Goal: Transaction & Acquisition: Purchase product/service

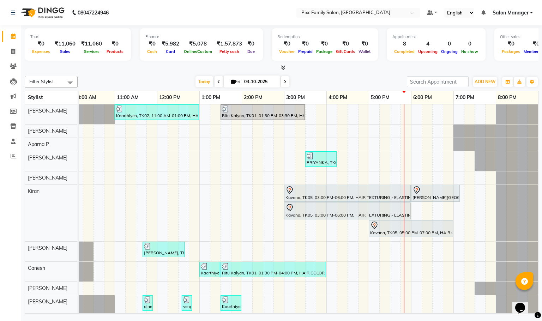
click at [257, 81] on input "03-10-2025" at bounding box center [259, 82] width 35 height 11
select select "10"
select select "2025"
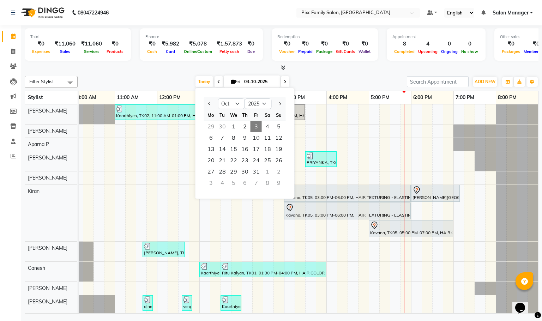
click at [284, 81] on icon at bounding box center [285, 82] width 3 height 4
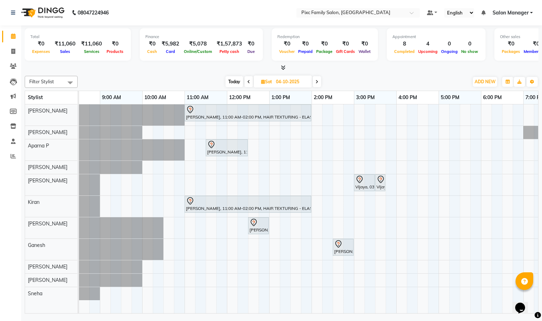
scroll to position [0, 20]
click at [231, 81] on span "Today" at bounding box center [234, 81] width 18 height 11
type input "03-10-2025"
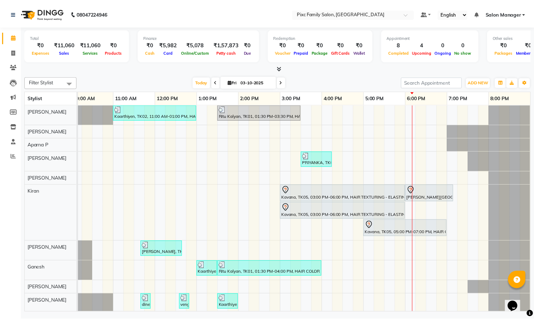
scroll to position [25, 0]
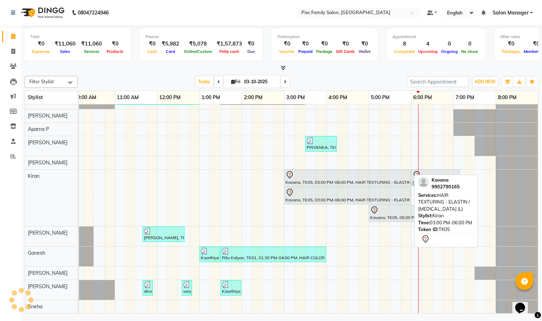
click at [326, 171] on div at bounding box center [347, 175] width 124 height 8
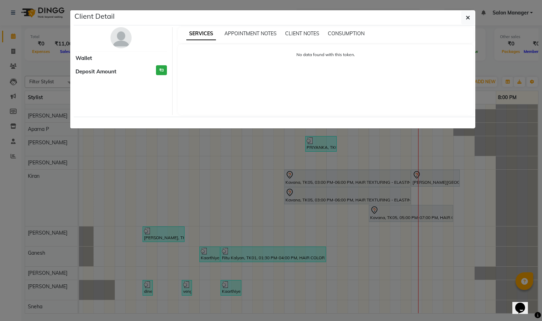
select select "7"
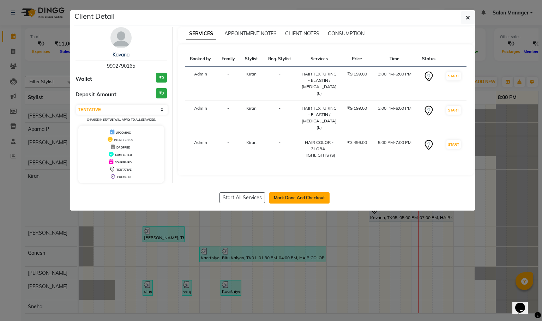
click at [293, 199] on button "Mark Done And Checkout" at bounding box center [299, 197] width 60 height 11
select select "service"
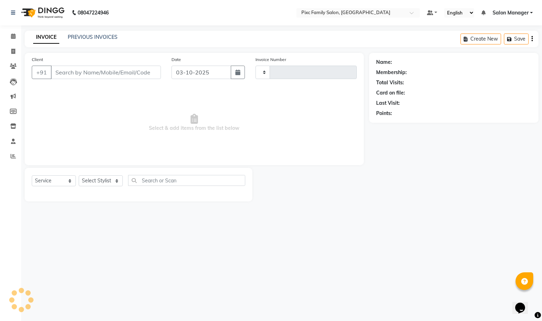
type input "1967"
select select "3509"
type input "9902790165"
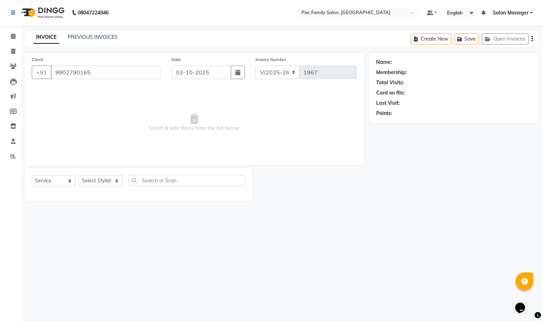
select select "64032"
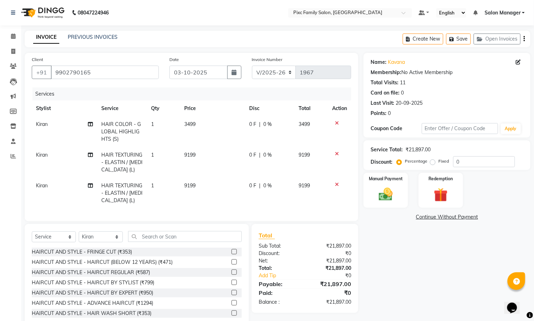
click at [335, 153] on icon at bounding box center [337, 153] width 4 height 5
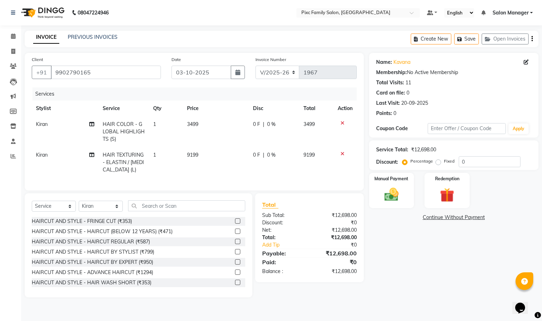
click at [342, 155] on icon at bounding box center [342, 153] width 4 height 5
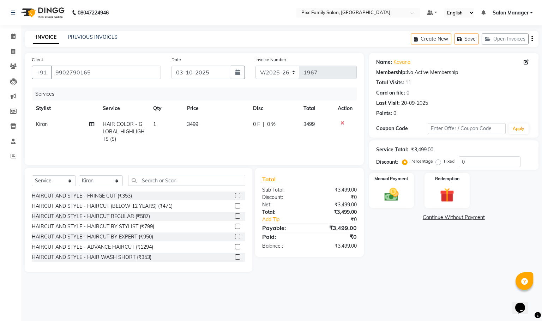
click at [343, 122] on icon at bounding box center [342, 123] width 4 height 5
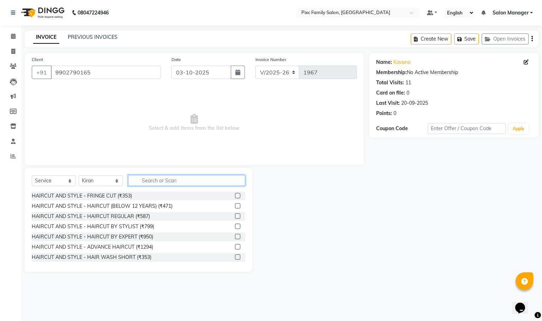
click at [164, 183] on input "text" at bounding box center [186, 180] width 117 height 11
type input "hig"
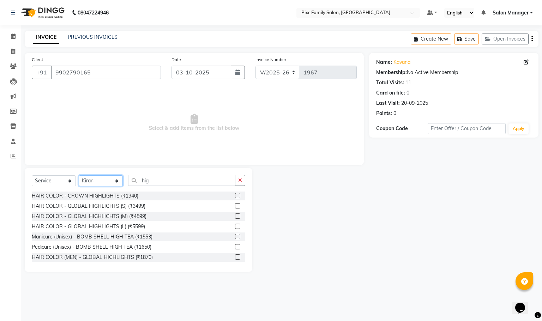
click at [95, 180] on select "Select Stylist [PERSON_NAME] [PERSON_NAME] [PERSON_NAME] Aparna P [PERSON_NAME]…" at bounding box center [101, 180] width 44 height 11
select select "16506"
click at [79, 176] on select "Select Stylist [PERSON_NAME] [PERSON_NAME] [PERSON_NAME] Aparna P [PERSON_NAME]…" at bounding box center [101, 180] width 44 height 11
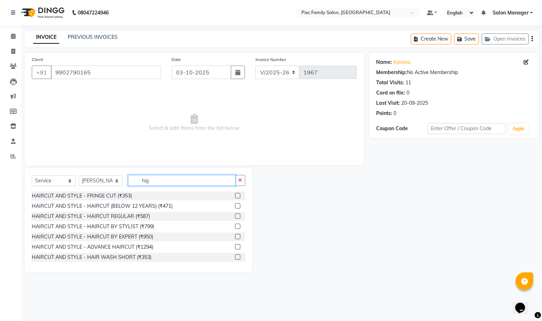
click at [165, 182] on input "hig" at bounding box center [181, 180] width 107 height 11
type input "high"
click at [235, 226] on label at bounding box center [237, 226] width 5 height 5
click at [235, 226] on input "checkbox" at bounding box center [237, 226] width 5 height 5
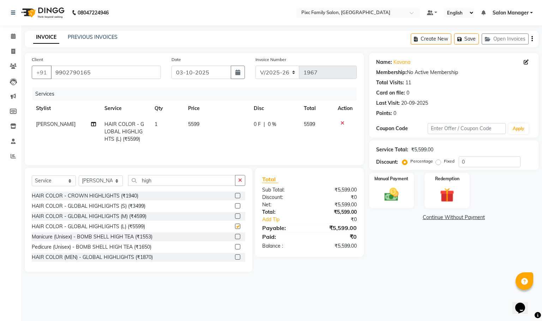
checkbox input "false"
click at [257, 126] on span "0 F" at bounding box center [257, 124] width 7 height 7
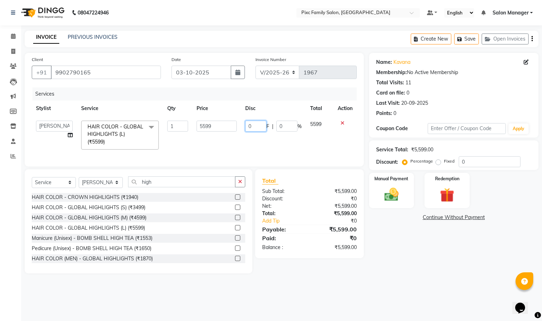
click at [261, 129] on input "0" at bounding box center [255, 126] width 21 height 11
type input "1600"
click at [268, 148] on div "Services Stylist Service Qty Price Disc Total Action Abid Haidar Aiswarya Babu …" at bounding box center [194, 123] width 325 height 72
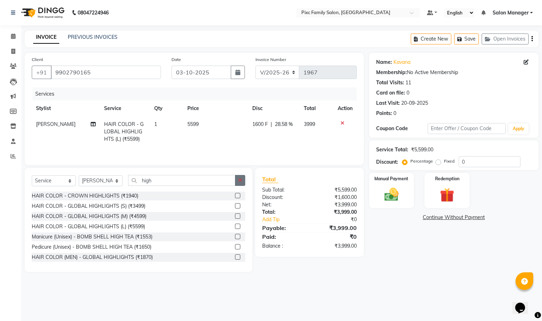
click at [244, 178] on button "button" at bounding box center [240, 180] width 10 height 11
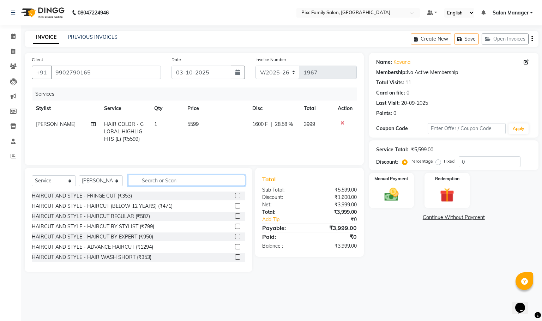
click at [158, 181] on input "text" at bounding box center [186, 180] width 117 height 11
click at [99, 186] on select "Select Stylist [PERSON_NAME] [PERSON_NAME] [PERSON_NAME] Aparna P [PERSON_NAME]…" at bounding box center [101, 180] width 44 height 11
select select "91662"
click at [79, 178] on select "Select Stylist [PERSON_NAME] [PERSON_NAME] [PERSON_NAME] Aparna P [PERSON_NAME]…" at bounding box center [101, 180] width 44 height 11
click at [164, 181] on input "text" at bounding box center [186, 180] width 117 height 11
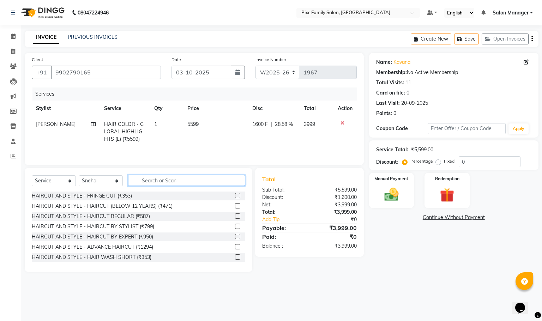
type input "r"
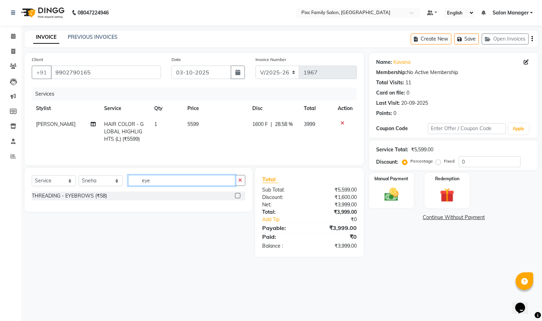
type input "eye"
click at [238, 198] on label at bounding box center [237, 195] width 5 height 5
click at [238, 198] on input "checkbox" at bounding box center [237, 196] width 5 height 5
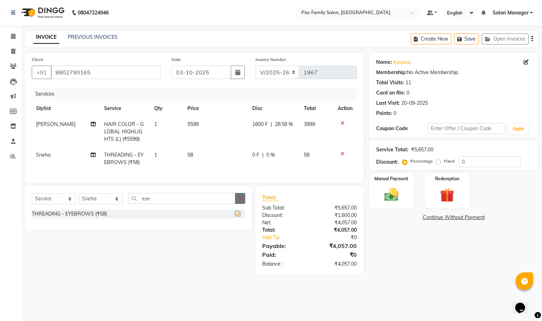
checkbox input "false"
click at [242, 204] on button "button" at bounding box center [240, 198] width 10 height 11
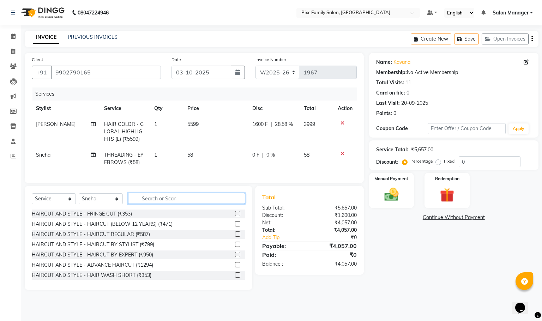
click at [222, 204] on input "text" at bounding box center [186, 198] width 117 height 11
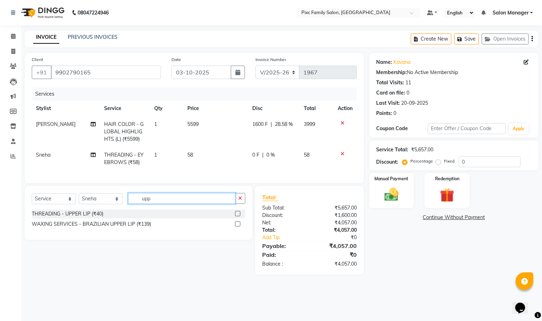
type input "upp"
click at [236, 216] on label at bounding box center [237, 213] width 5 height 5
click at [236, 216] on input "checkbox" at bounding box center [237, 214] width 5 height 5
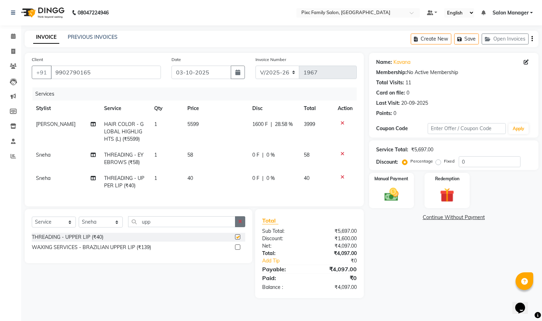
checkbox input "false"
click at [241, 227] on button "button" at bounding box center [240, 221] width 10 height 11
type input "chin"
click at [237, 240] on label at bounding box center [237, 236] width 5 height 5
click at [237, 240] on input "checkbox" at bounding box center [237, 237] width 5 height 5
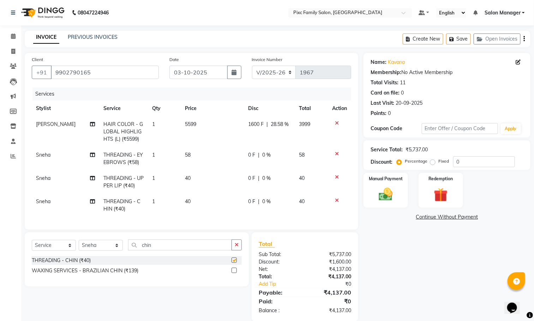
checkbox input "false"
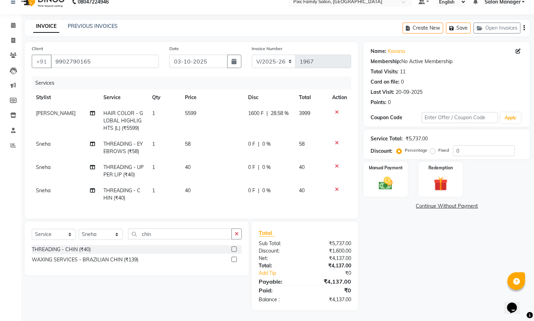
scroll to position [19, 0]
click at [402, 271] on div "Name: Kavana Membership: No Active Membership Total Visits: 11 Card on file: 0 …" at bounding box center [449, 176] width 172 height 268
click at [387, 164] on div "Manual Payment" at bounding box center [386, 179] width 46 height 36
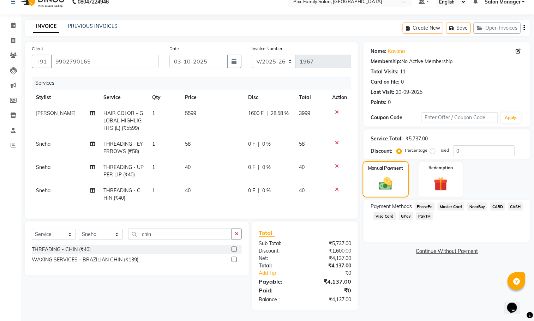
click at [384, 177] on img at bounding box center [385, 184] width 23 height 16
click at [422, 202] on span "PhonePe" at bounding box center [424, 206] width 20 height 8
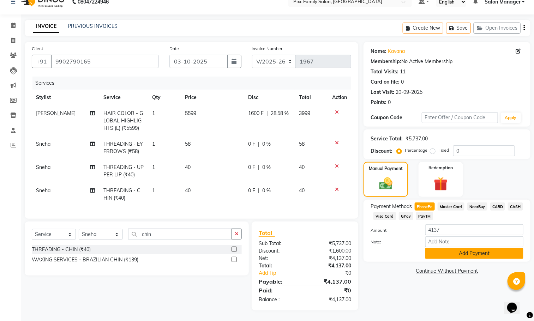
click at [457, 248] on button "Add Payment" at bounding box center [474, 253] width 98 height 11
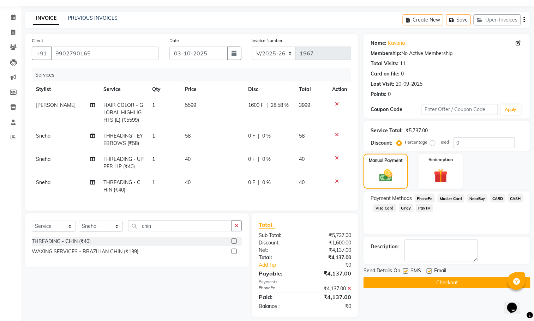
click at [416, 285] on button "Checkout" at bounding box center [446, 282] width 167 height 11
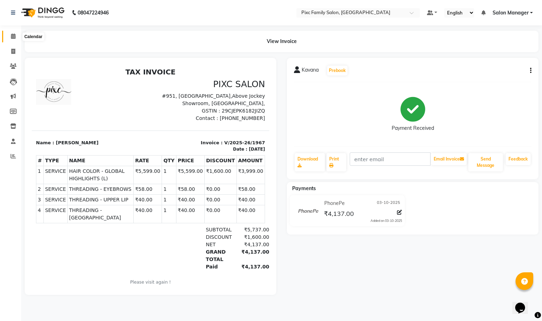
click at [16, 34] on span at bounding box center [13, 36] width 12 height 8
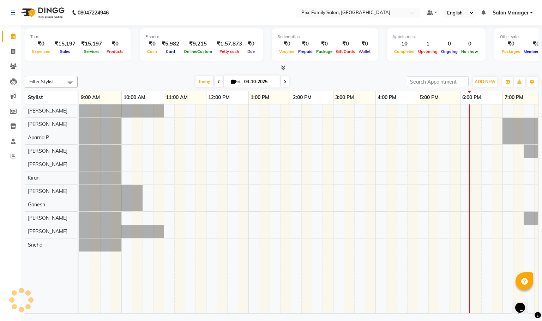
scroll to position [0, 49]
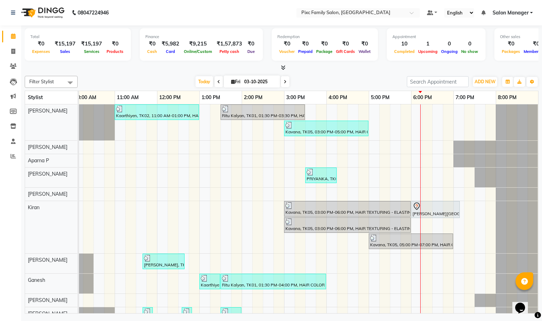
click at [284, 84] on icon at bounding box center [285, 82] width 3 height 4
type input "04-10-2025"
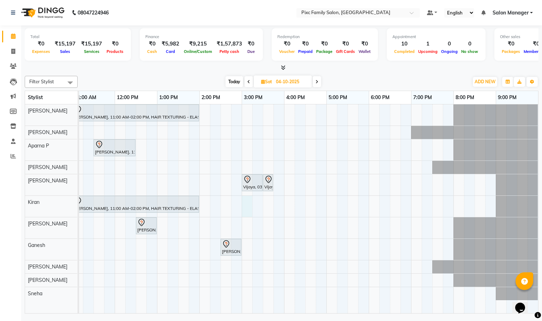
click at [247, 211] on div "BHAVYA, 11:00 AM-02:00 PM, HAIR TEXTURING - ELASTIN / BOTOX (L) Nikithanull, 11…" at bounding box center [241, 208] width 593 height 209
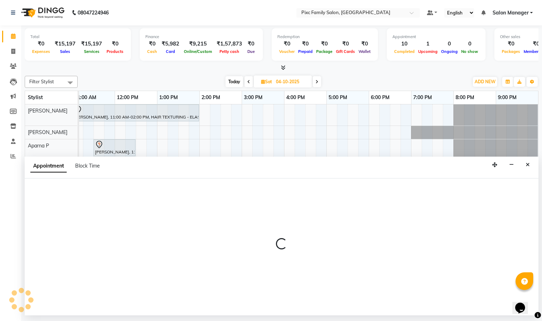
select select "64032"
select select "900"
select select "tentative"
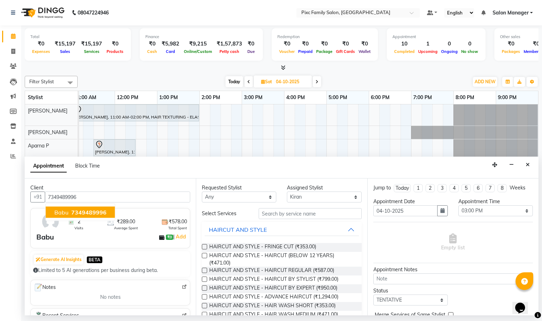
click at [84, 214] on span "7349489996" at bounding box center [88, 212] width 35 height 7
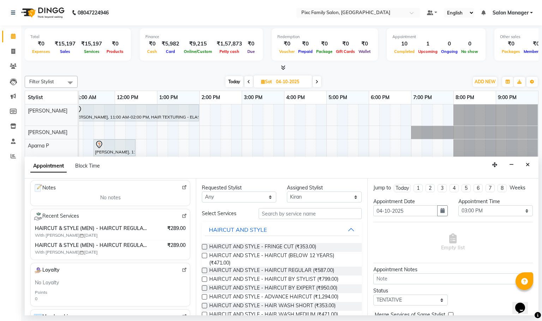
scroll to position [0, 0]
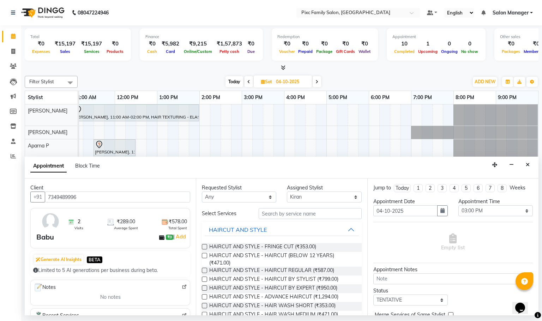
type input "7349489996"
click at [307, 212] on input "text" at bounding box center [310, 213] width 103 height 11
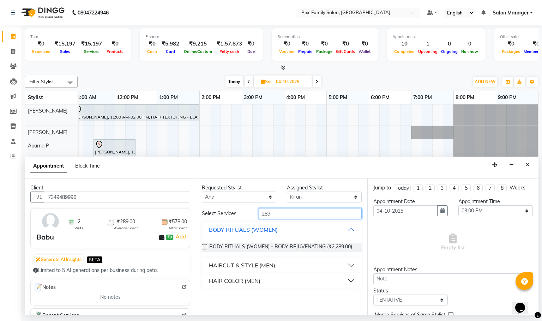
type input "289"
click at [230, 262] on div "HAIRCUT & STYLE (MEN)" at bounding box center [242, 265] width 66 height 8
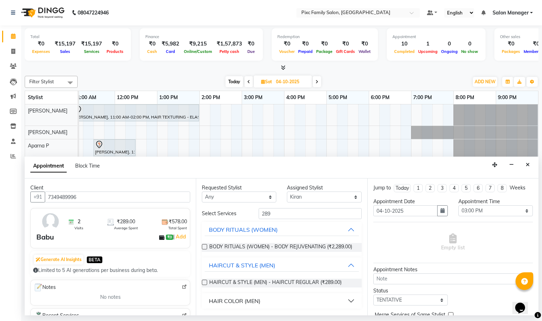
click at [204, 281] on label at bounding box center [204, 282] width 5 height 5
click at [204, 281] on input "checkbox" at bounding box center [204, 283] width 5 height 5
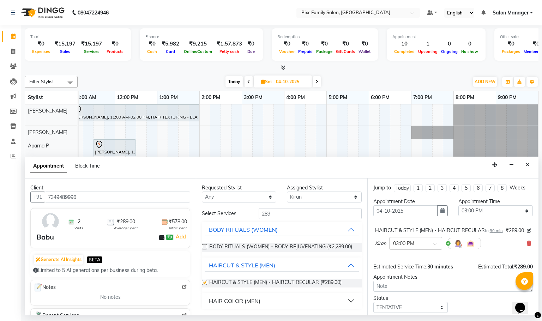
checkbox input "false"
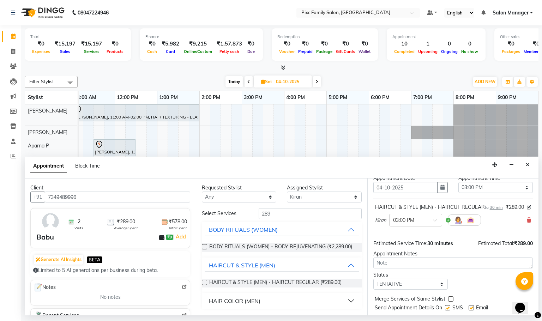
scroll to position [57, 0]
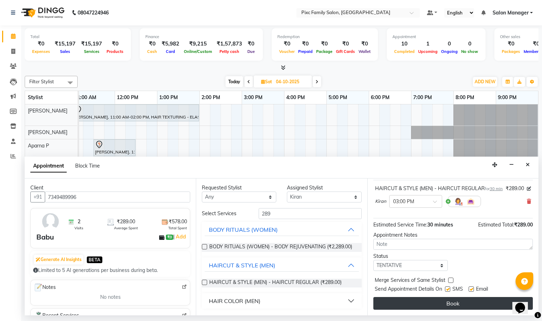
click at [443, 298] on button "Book" at bounding box center [452, 303] width 159 height 13
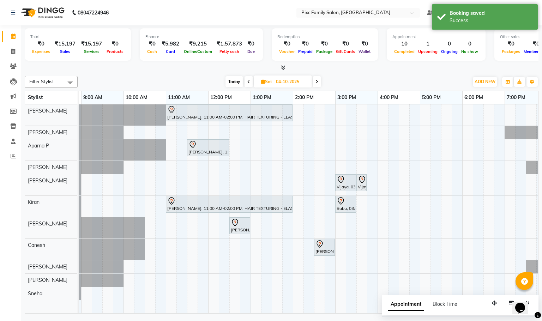
scroll to position [0, 0]
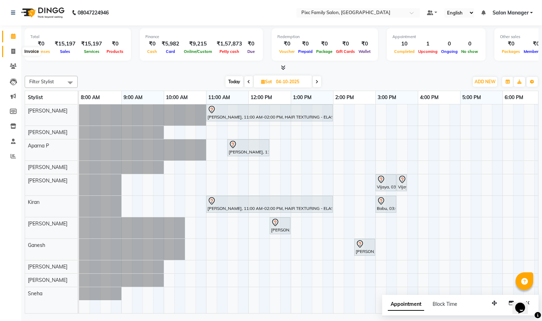
click at [10, 52] on span at bounding box center [13, 52] width 12 height 8
select select "service"
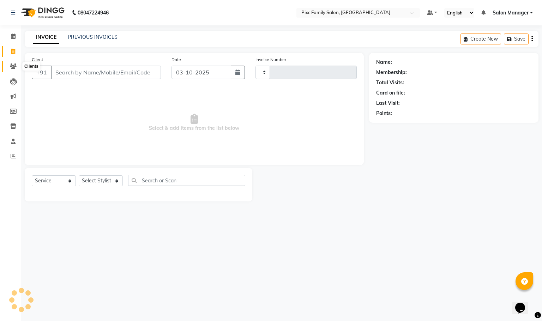
type input "1968"
select select "3509"
click at [10, 62] on span at bounding box center [13, 66] width 12 height 8
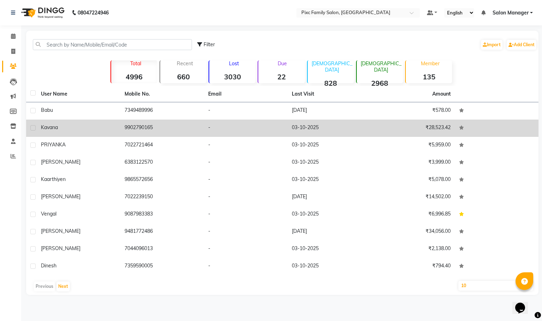
click at [62, 130] on div "Kavana" at bounding box center [78, 127] width 75 height 7
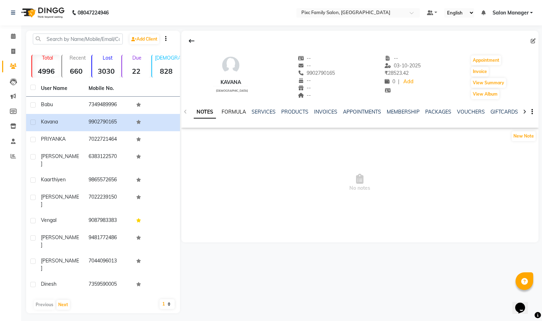
click at [231, 113] on link "FORMULA" at bounding box center [234, 112] width 24 height 6
click at [271, 113] on link "SERVICES" at bounding box center [263, 112] width 24 height 6
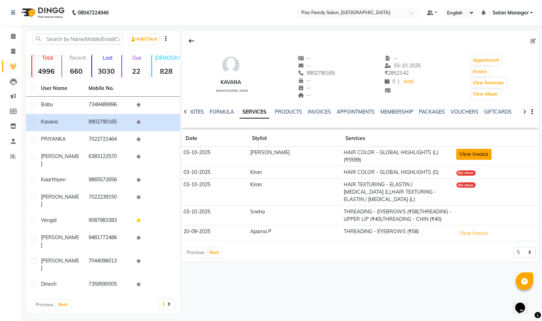
click at [480, 152] on button "View Invoice" at bounding box center [473, 154] width 35 height 11
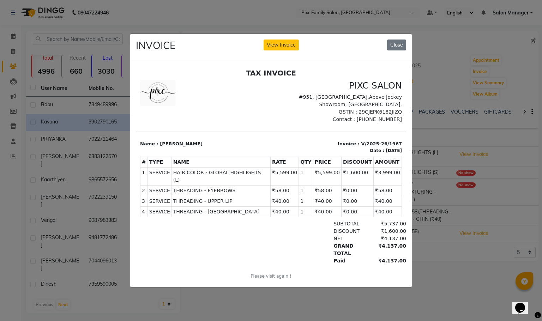
click at [395, 35] on div "INVOICE View Invoice Close" at bounding box center [270, 47] width 281 height 26
click at [395, 44] on button "Close" at bounding box center [396, 45] width 19 height 11
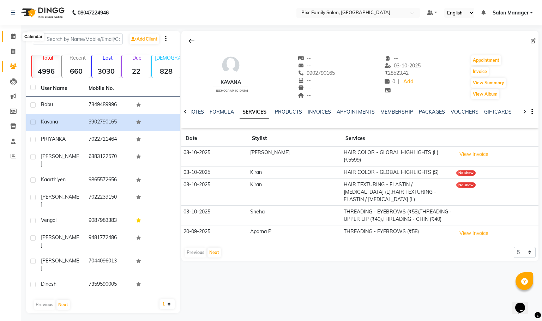
click at [13, 35] on icon at bounding box center [13, 36] width 5 height 5
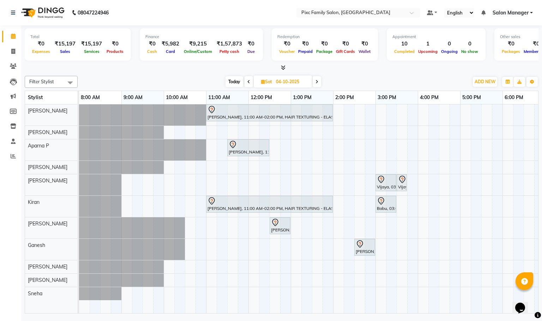
click at [237, 83] on span "Today" at bounding box center [234, 81] width 18 height 11
type input "03-10-2025"
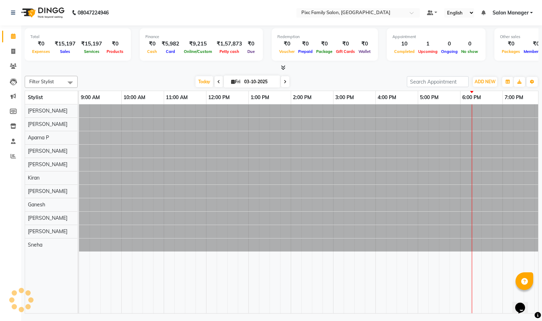
scroll to position [0, 49]
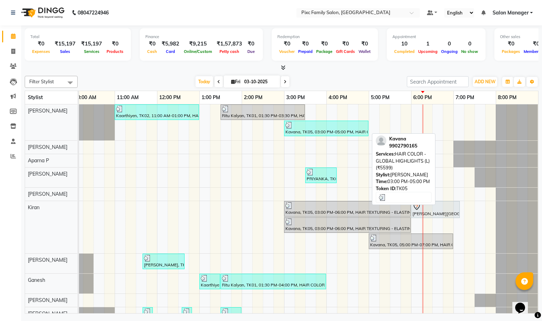
click at [305, 129] on div "Kavana, TK05, 03:00 PM-05:00 PM, HAIR COLOR - GLOBAL HIGHLIGHTS (L) (₹5599)" at bounding box center [326, 128] width 83 height 13
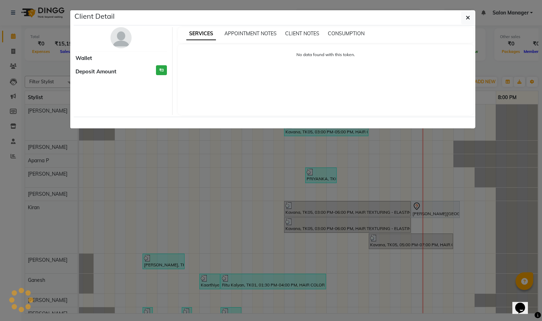
select select "3"
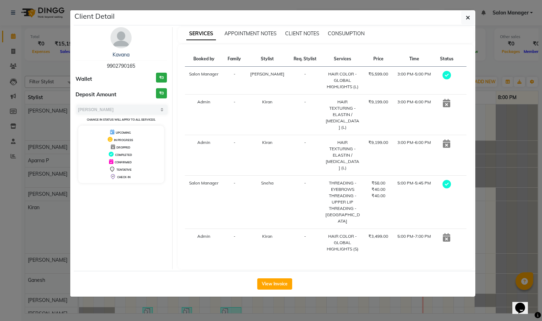
click at [113, 64] on span "9902790165" at bounding box center [121, 66] width 28 height 6
copy span "9902790165"
click at [465, 16] on button "button" at bounding box center [467, 17] width 13 height 13
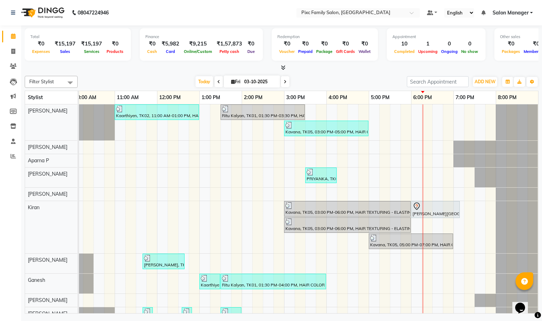
click at [282, 85] on span at bounding box center [285, 81] width 8 height 11
type input "04-10-2025"
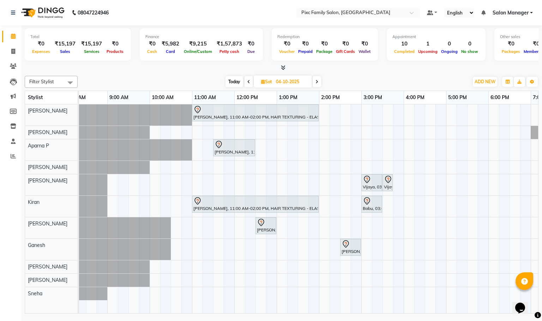
scroll to position [0, 0]
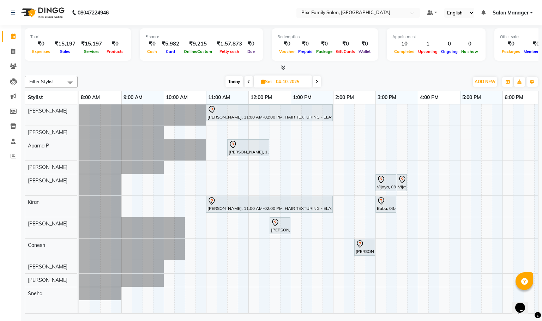
click at [213, 123] on div "BHAVYA, 11:00 AM-02:00 PM, HAIR TEXTURING - ELASTIN / BOTOX (L) Nikithanull, 11…" at bounding box center [375, 208] width 593 height 209
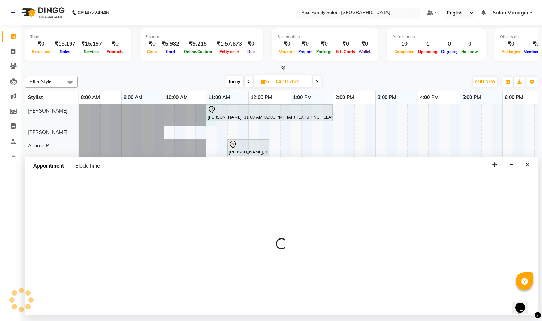
select select "16506"
select select "tentative"
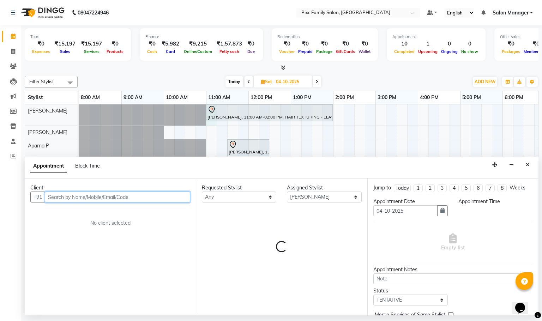
select select "660"
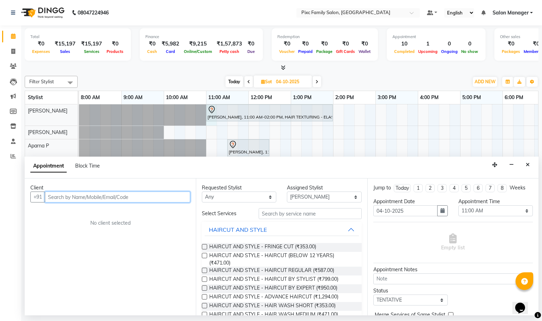
paste input "9902790165"
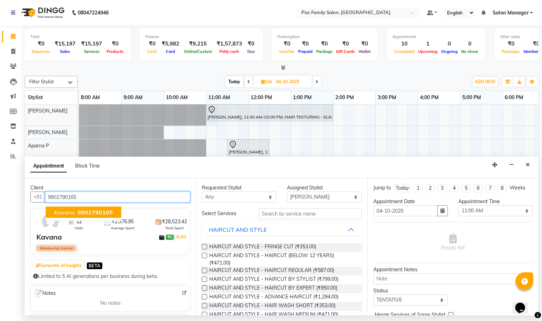
click at [100, 207] on button "Kavana 9902790165" at bounding box center [83, 212] width 75 height 11
type input "9902790165"
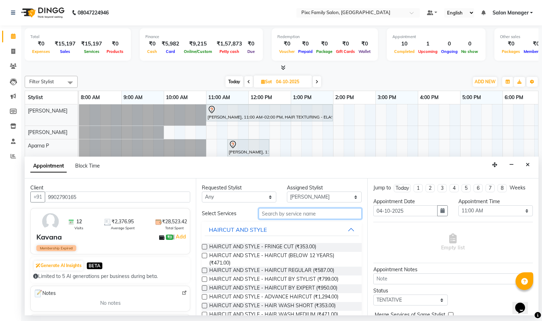
click at [268, 212] on input "text" at bounding box center [310, 213] width 103 height 11
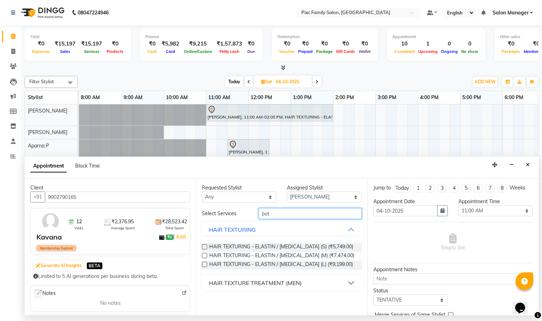
type input "bot"
click at [204, 264] on label at bounding box center [204, 264] width 5 height 5
click at [204, 264] on input "checkbox" at bounding box center [204, 265] width 5 height 5
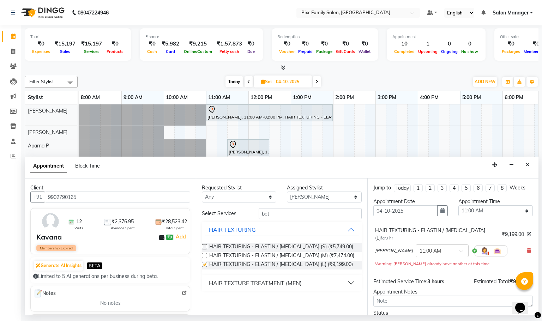
checkbox input "false"
drag, startPoint x: 294, startPoint y: 213, endPoint x: 294, endPoint y: 218, distance: 5.3
click at [294, 212] on input "bot" at bounding box center [310, 213] width 103 height 11
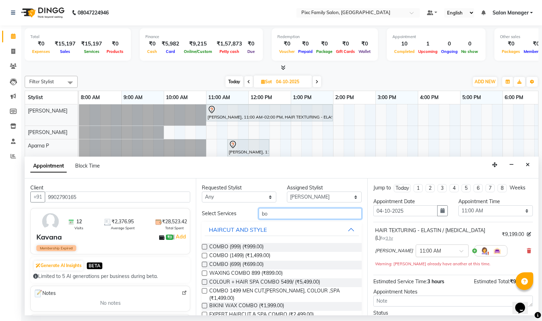
type input "b"
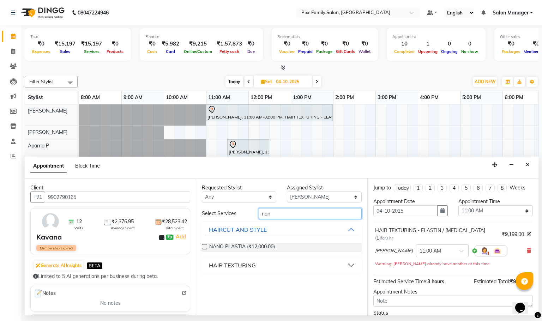
type input "nan"
click at [204, 247] on label at bounding box center [204, 246] width 5 height 5
click at [204, 247] on input "checkbox" at bounding box center [204, 247] width 5 height 5
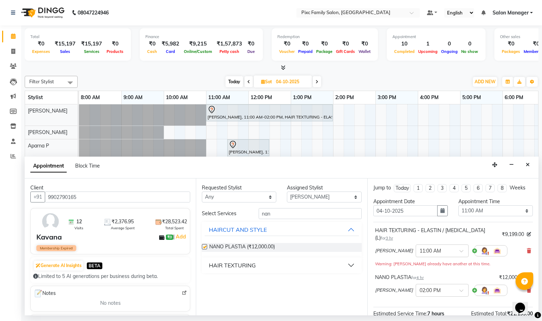
checkbox input "false"
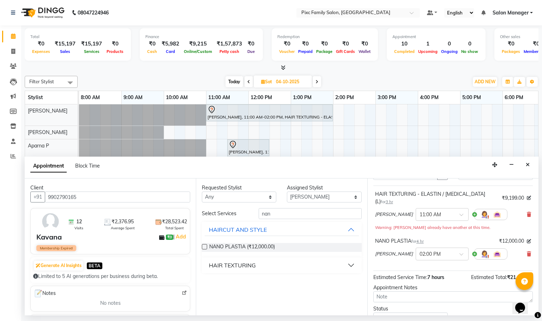
scroll to position [36, 0]
click at [446, 256] on div at bounding box center [442, 253] width 52 height 7
click at [338, 285] on div "Requested Stylist Any Abid Haidar Aiswarya Babu Akil Khan Aparna P Ganesh Jagad…" at bounding box center [281, 246] width 171 height 137
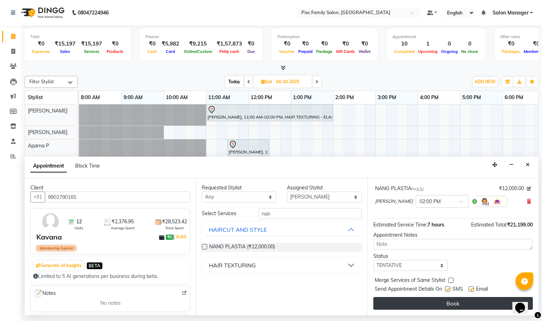
click at [453, 302] on button "Book" at bounding box center [452, 303] width 159 height 13
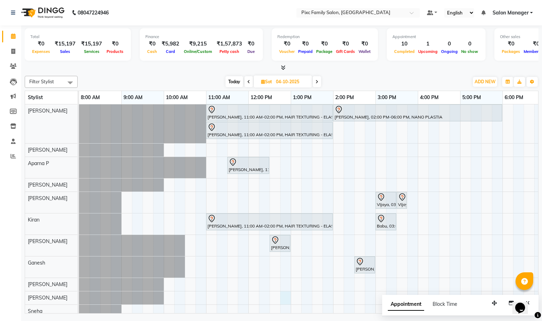
click at [286, 303] on div "[PERSON_NAME], 11:00 AM-02:00 PM, HAIR TEXTURING - ELASTIN / [MEDICAL_DATA] (L)…" at bounding box center [375, 210] width 593 height 213
select select "90556"
select select "765"
select select "tentative"
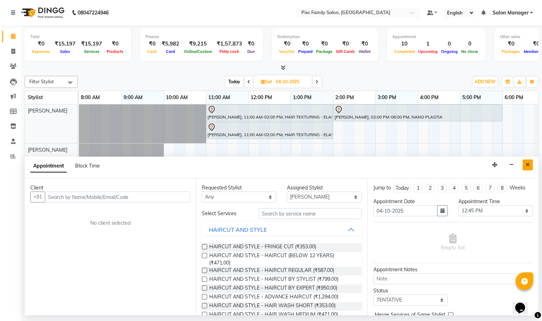
click at [526, 166] on icon "Close" at bounding box center [528, 164] width 4 height 5
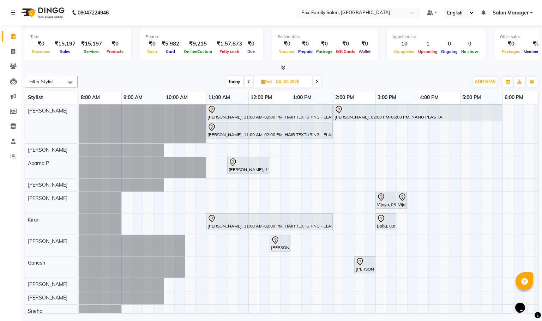
click at [232, 82] on span "Today" at bounding box center [234, 81] width 18 height 11
type input "03-10-2025"
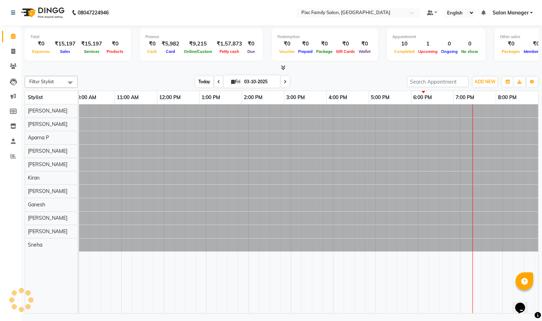
scroll to position [0, 49]
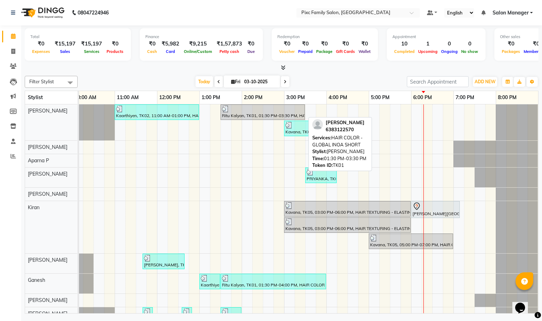
click at [271, 115] on div "Ritu Kalyan, TK01, 01:30 PM-03:30 PM, HAIR COLOR - GLOBAL INOA SHORT" at bounding box center [262, 111] width 83 height 13
select select "3"
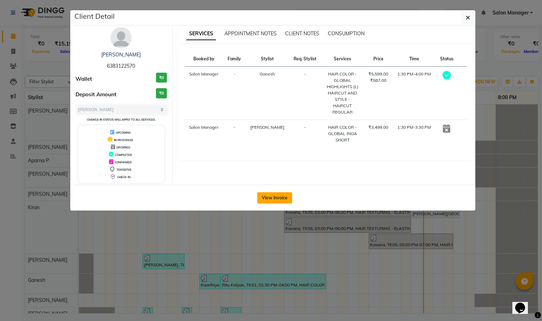
click at [279, 202] on button "View Invoice" at bounding box center [274, 197] width 35 height 11
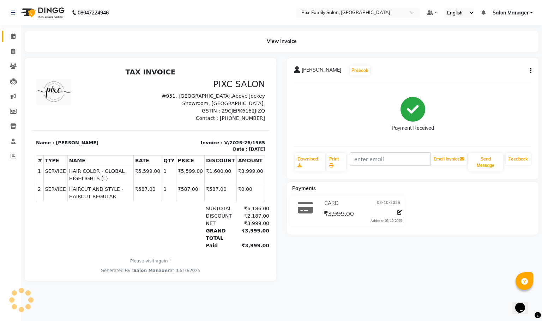
click at [12, 38] on icon at bounding box center [13, 36] width 5 height 5
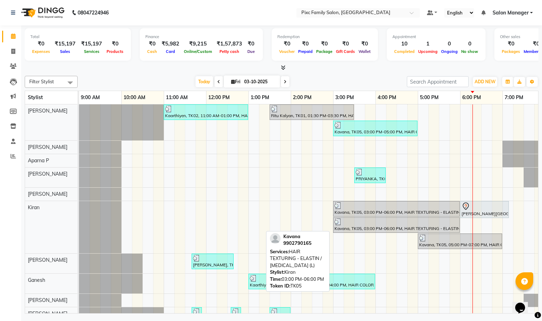
click at [386, 225] on div at bounding box center [396, 221] width 124 height 7
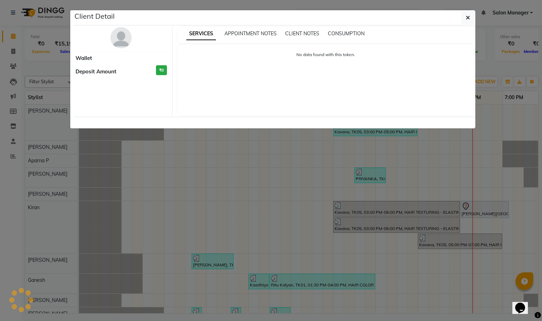
select select "3"
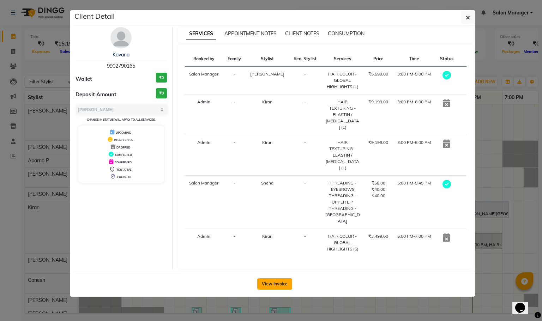
click at [260, 278] on button "View Invoice" at bounding box center [274, 283] width 35 height 11
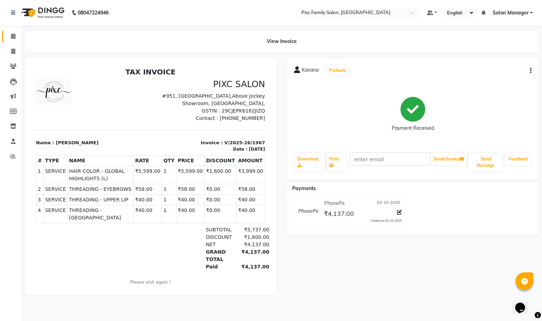
click at [15, 41] on link "Calendar" at bounding box center [10, 37] width 17 height 12
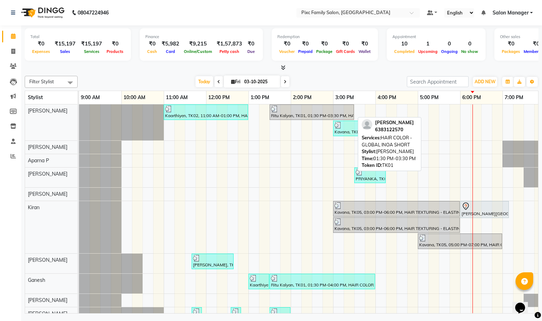
click at [346, 110] on div at bounding box center [311, 108] width 81 height 7
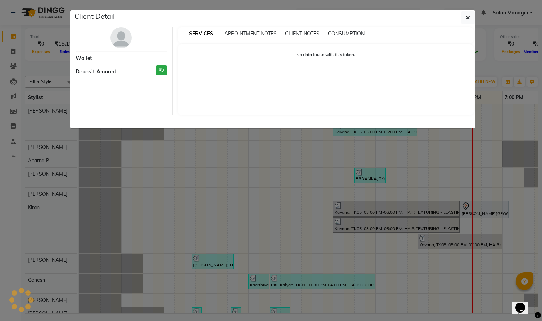
select select "3"
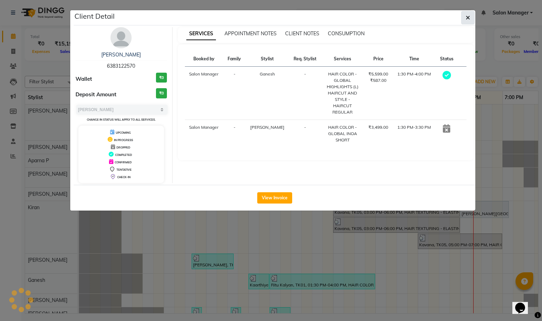
click at [467, 17] on icon "button" at bounding box center [468, 18] width 4 height 6
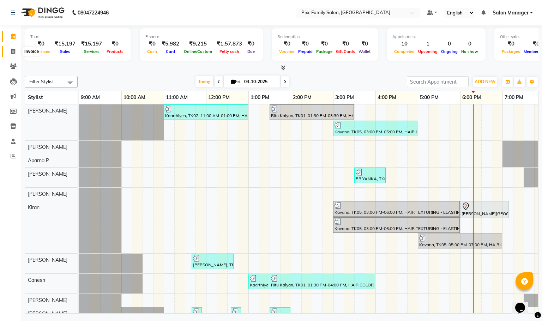
click at [13, 51] on icon at bounding box center [13, 51] width 4 height 5
select select "service"
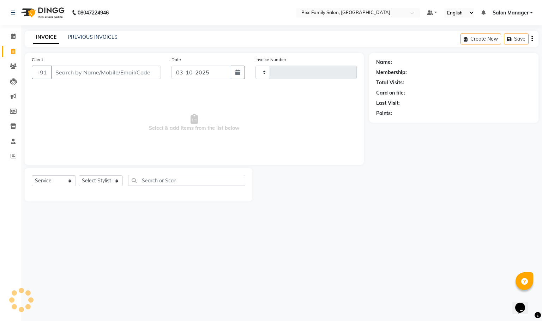
type input "1968"
select select "3509"
click at [8, 37] on span at bounding box center [13, 36] width 12 height 8
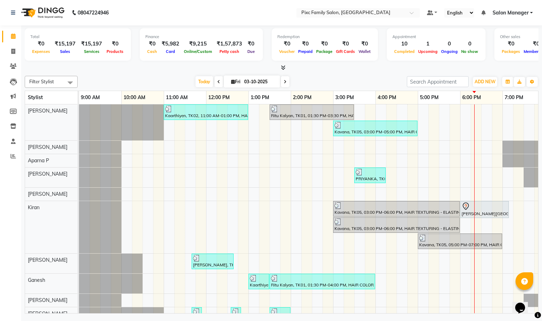
click at [284, 80] on icon at bounding box center [285, 82] width 3 height 4
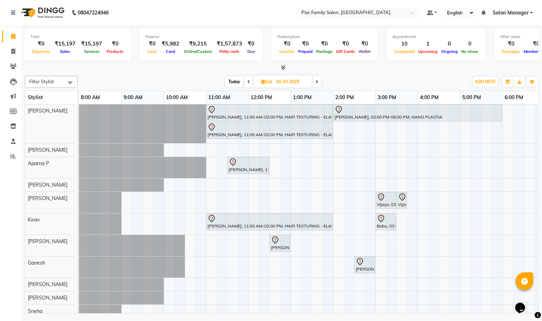
click at [319, 80] on span at bounding box center [317, 81] width 8 height 11
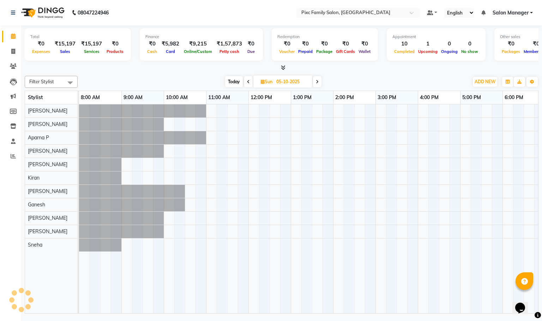
scroll to position [0, 134]
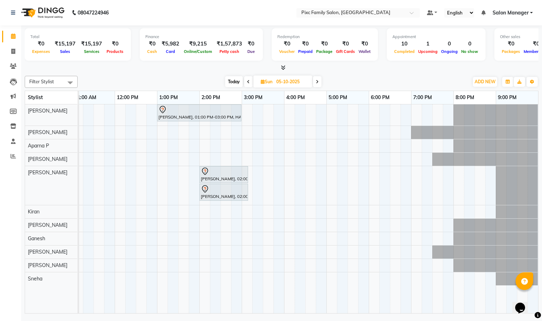
click at [249, 80] on icon at bounding box center [248, 82] width 3 height 4
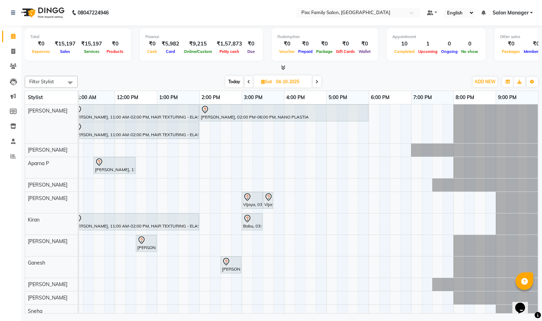
click at [249, 80] on icon at bounding box center [248, 82] width 3 height 4
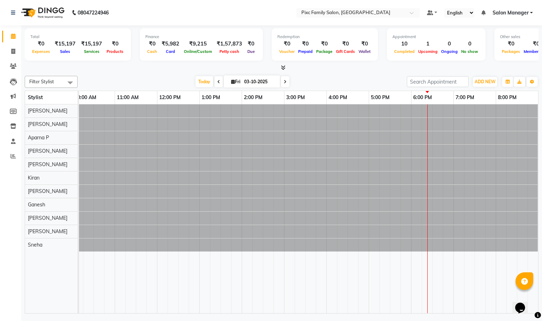
scroll to position [0, 49]
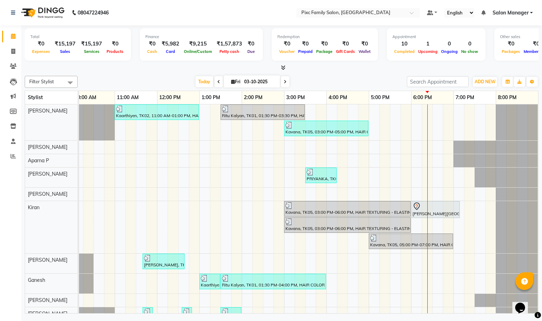
click at [285, 84] on span at bounding box center [285, 81] width 8 height 11
type input "04-10-2025"
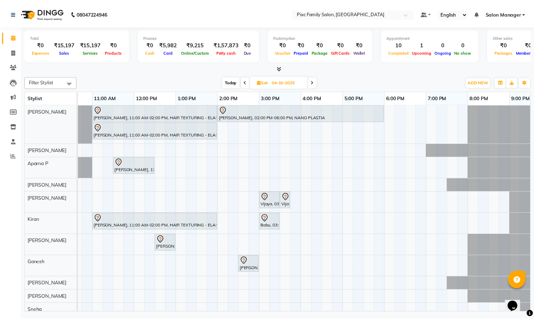
scroll to position [0, 91]
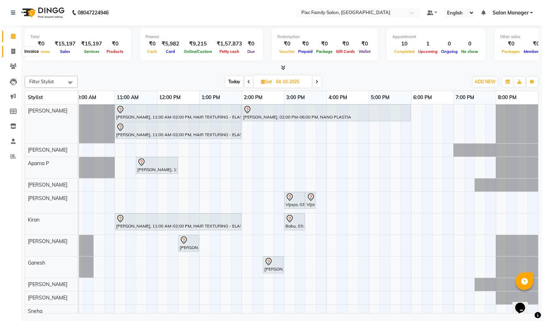
click at [7, 52] on span at bounding box center [13, 52] width 12 height 8
select select "service"
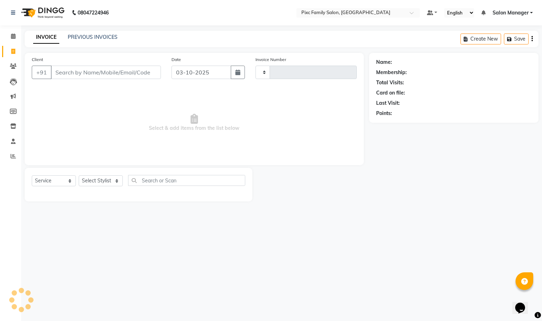
type input "1968"
select select "3509"
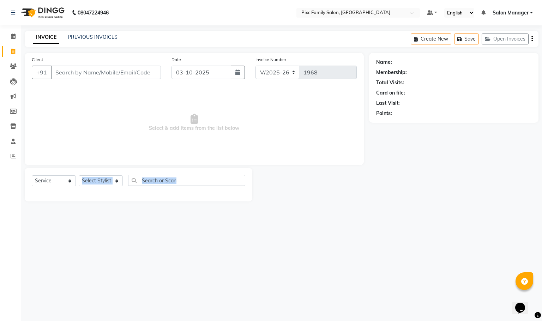
drag, startPoint x: 99, startPoint y: 192, endPoint x: 103, endPoint y: 180, distance: 12.1
click at [102, 181] on div "Select Service Product Membership Package Voucher Prepaid Gift Card Select Styl…" at bounding box center [139, 185] width 228 height 34
click at [103, 180] on select "Select Stylist" at bounding box center [101, 180] width 44 height 11
click at [99, 180] on select "Select Stylist [PERSON_NAME] [PERSON_NAME] [PERSON_NAME] Aparna P [PERSON_NAME]…" at bounding box center [101, 180] width 44 height 11
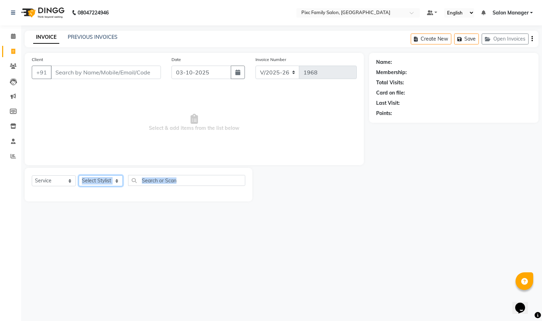
select select "52979"
click at [79, 176] on select "Select Stylist [PERSON_NAME] [PERSON_NAME] [PERSON_NAME] Aparna P [PERSON_NAME]…" at bounding box center [101, 180] width 44 height 11
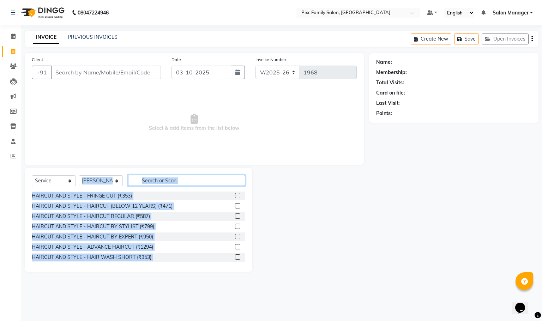
click at [205, 180] on input "text" at bounding box center [186, 180] width 117 height 11
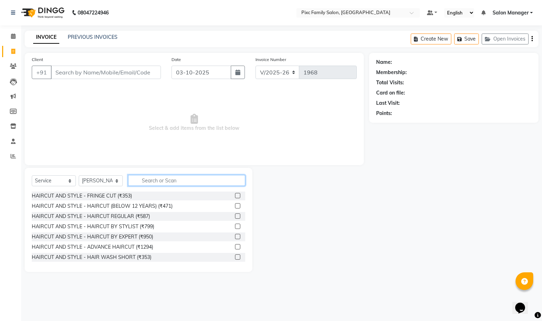
click at [205, 180] on input "text" at bounding box center [186, 180] width 117 height 11
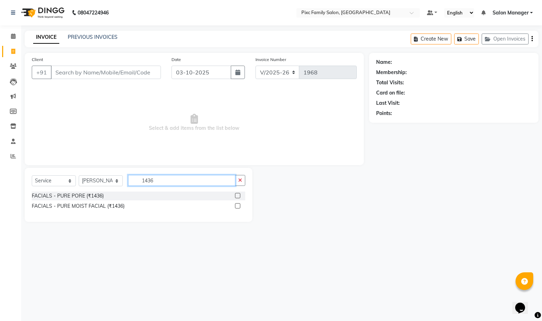
type input "1436"
click at [237, 208] on label at bounding box center [237, 205] width 5 height 5
click at [237, 208] on input "checkbox" at bounding box center [237, 206] width 5 height 5
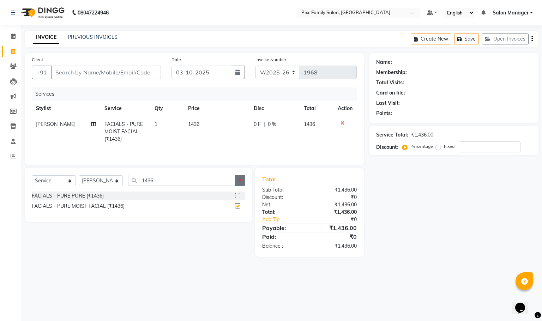
checkbox input "false"
click at [238, 182] on icon "button" at bounding box center [240, 180] width 4 height 5
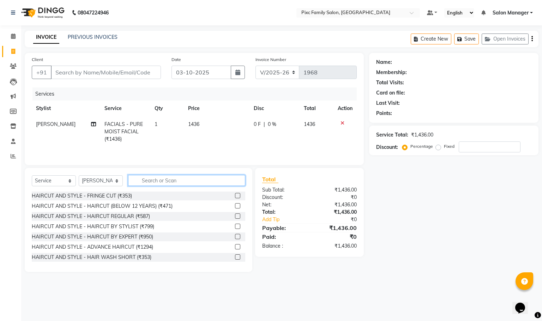
click at [231, 183] on input "text" at bounding box center [186, 180] width 117 height 11
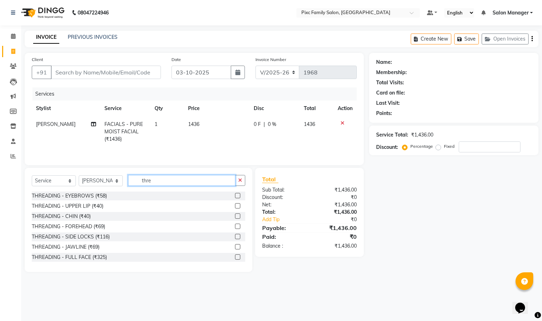
type input "thre"
click at [235, 198] on label at bounding box center [237, 195] width 5 height 5
click at [235, 198] on input "checkbox" at bounding box center [237, 196] width 5 height 5
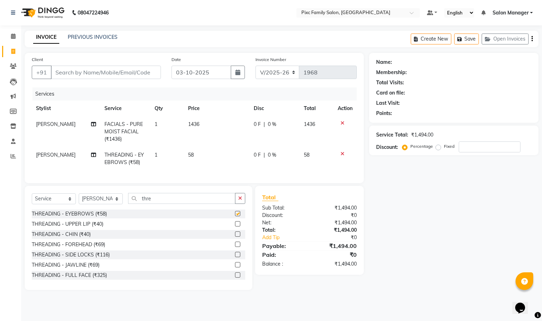
checkbox input "false"
click at [235, 226] on label at bounding box center [237, 223] width 5 height 5
click at [235, 226] on input "checkbox" at bounding box center [237, 224] width 5 height 5
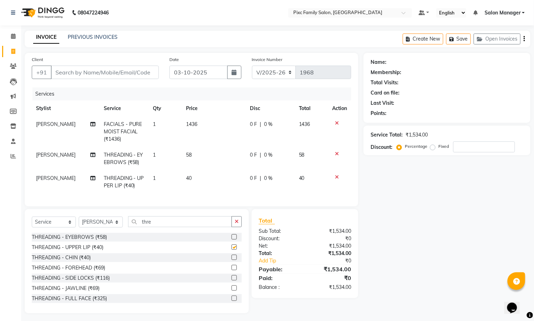
checkbox input "false"
click at [231, 260] on label at bounding box center [233, 257] width 5 height 5
click at [231, 260] on input "checkbox" at bounding box center [233, 257] width 5 height 5
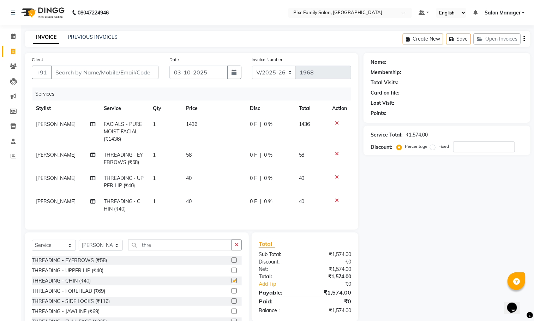
checkbox input "false"
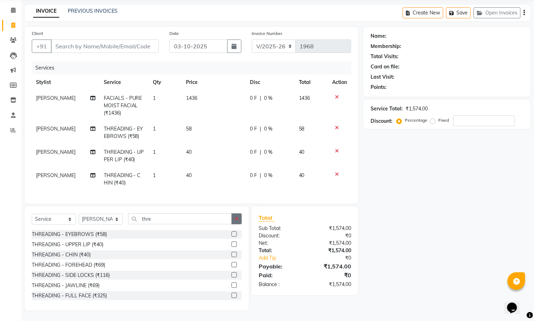
click at [238, 215] on button "button" at bounding box center [236, 218] width 10 height 11
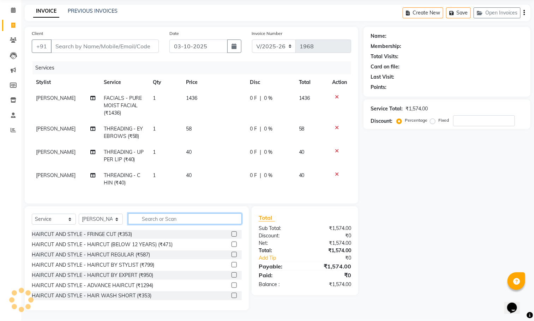
click at [178, 218] on input "text" at bounding box center [185, 218] width 114 height 11
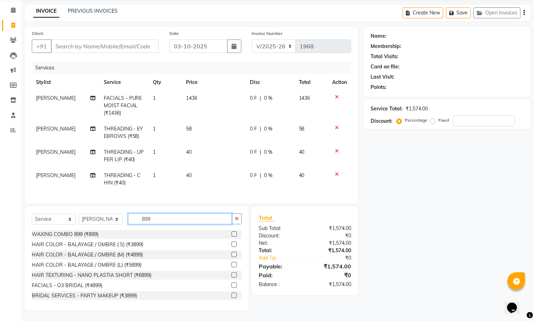
scroll to position [11, 0]
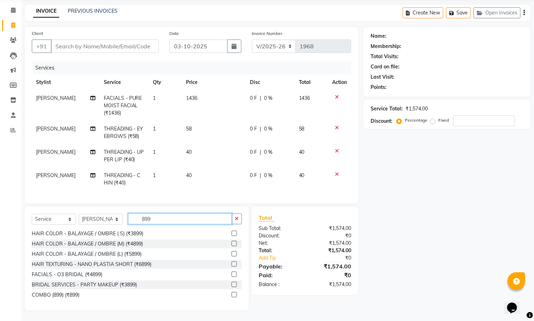
type input "899"
click at [231, 292] on label at bounding box center [233, 294] width 5 height 5
click at [231, 293] on input "checkbox" at bounding box center [233, 295] width 5 height 5
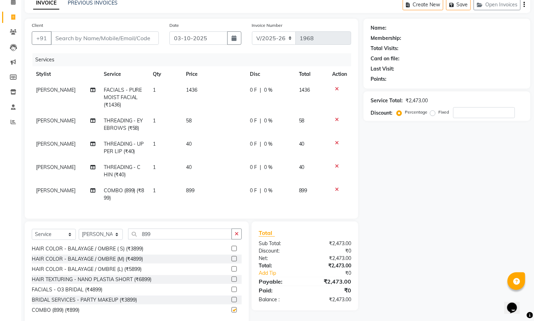
checkbox input "false"
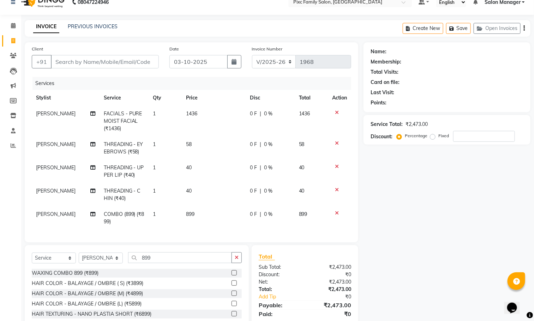
scroll to position [0, 0]
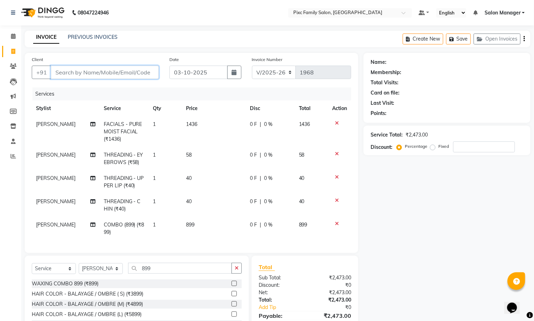
click at [122, 72] on input "Client" at bounding box center [105, 72] width 108 height 13
type input "9"
type input "0"
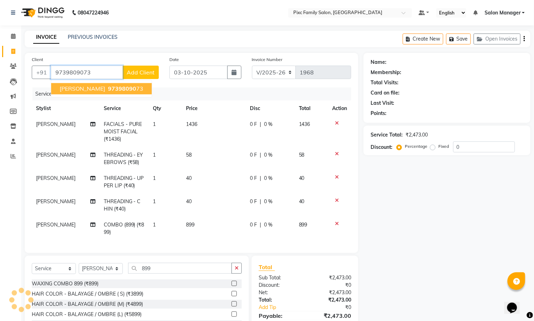
type input "9739809073"
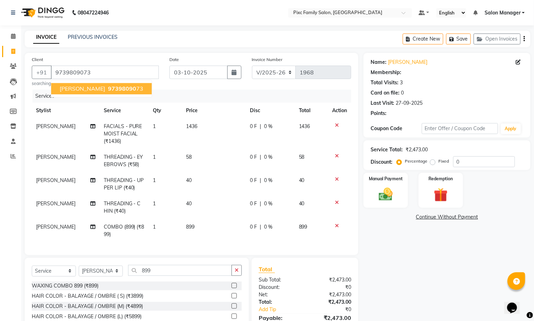
select select "1: Object"
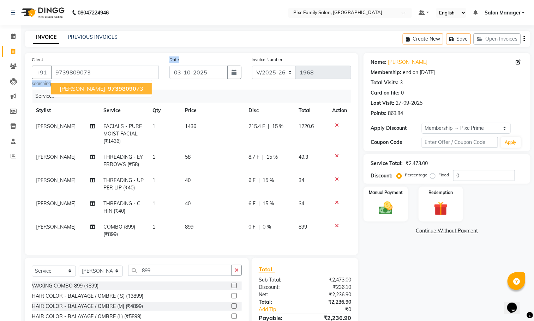
drag, startPoint x: 154, startPoint y: 78, endPoint x: 205, endPoint y: 163, distance: 99.4
click at [153, 121] on div "Client +91 9739809073 Harshitha 97398090 73 searching... Date 03-10-2025 Invoic…" at bounding box center [191, 154] width 333 height 202
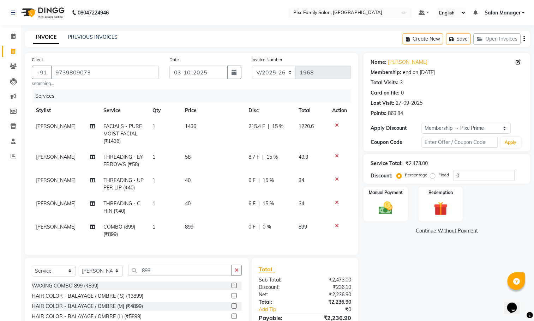
click at [392, 240] on div "Name: Harshitha Membership: end on 13-07-2026 Total Visits: 3 Card on file: 0 L…" at bounding box center [449, 207] width 172 height 309
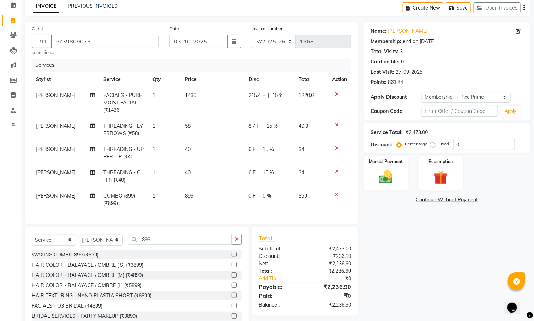
scroll to position [60, 0]
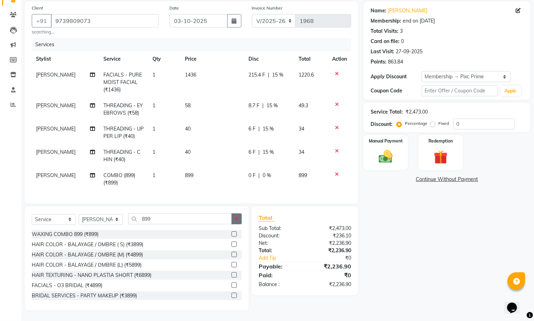
click at [241, 220] on button "button" at bounding box center [236, 218] width 10 height 11
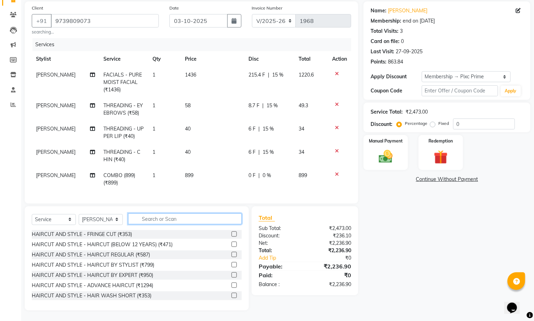
click at [187, 216] on input "text" at bounding box center [185, 218] width 114 height 11
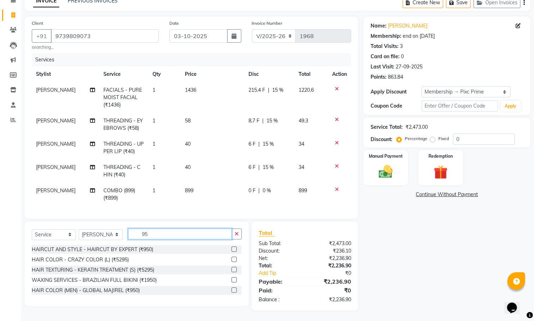
scroll to position [45, 0]
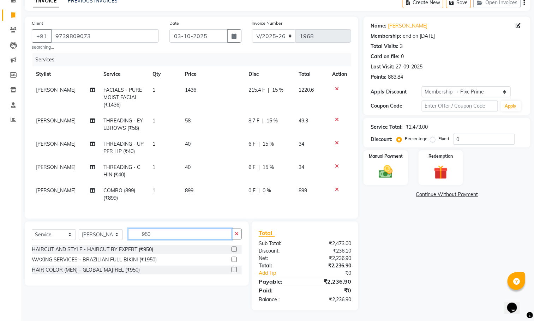
type input "950"
click at [234, 250] on label at bounding box center [233, 249] width 5 height 5
click at [234, 250] on input "checkbox" at bounding box center [233, 249] width 5 height 5
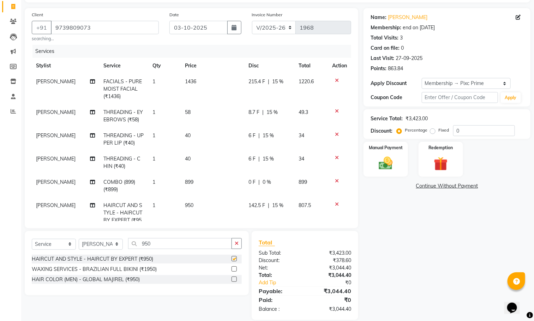
checkbox input "false"
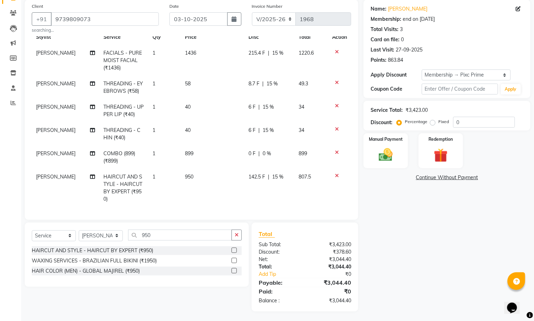
scroll to position [55, 0]
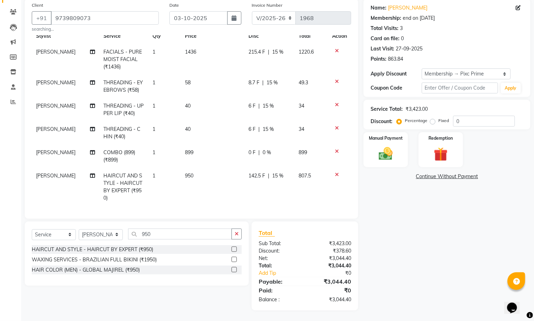
click at [35, 168] on td "[PERSON_NAME]" at bounding box center [65, 187] width 67 height 38
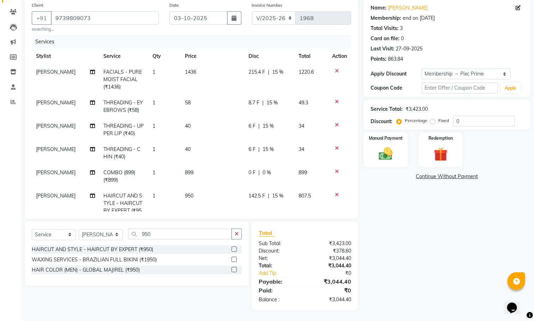
scroll to position [37, 0]
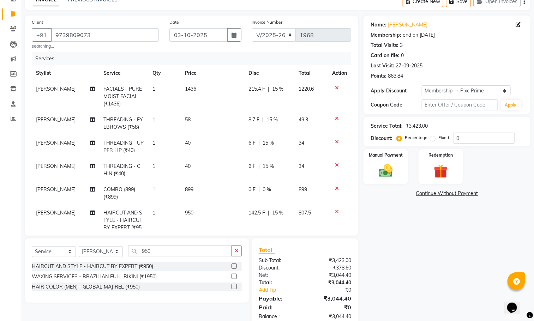
select select "52979"
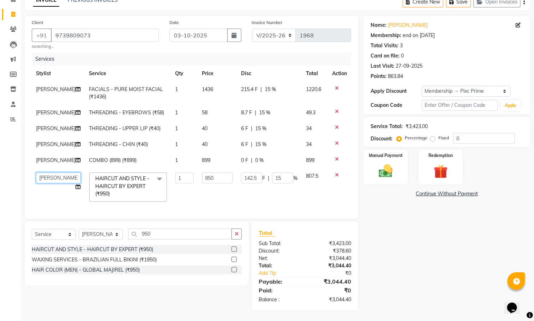
click at [55, 182] on select "Abid Haidar Aiswarya Babu Akil Khan Aparna P Ganesh Jagadeesh Kiran Kiran Kumar…" at bounding box center [58, 177] width 45 height 11
select select "66551"
click at [52, 164] on td "[PERSON_NAME]" at bounding box center [58, 160] width 53 height 16
select select "52979"
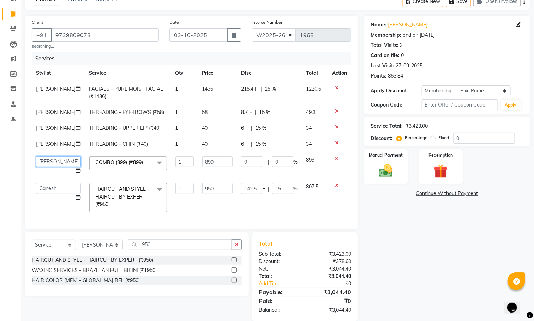
click at [52, 164] on select "Abid Haidar Aiswarya Babu Akil Khan Aparna P Ganesh Jagadeesh Kiran Kiran Kumar…" at bounding box center [58, 161] width 45 height 11
select select "90556"
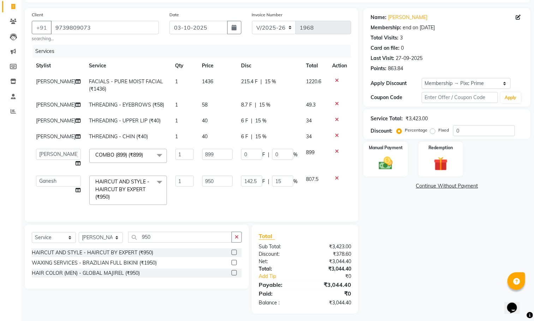
scroll to position [49, 0]
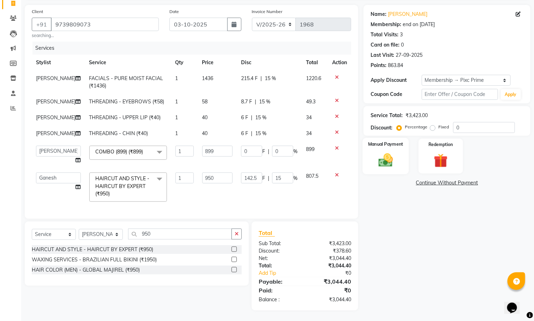
click at [369, 151] on div "Manual Payment" at bounding box center [386, 156] width 46 height 36
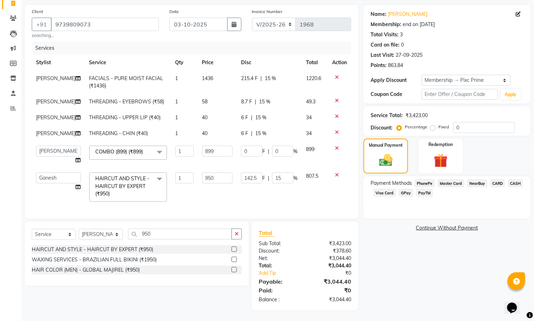
click at [495, 181] on span "CARD" at bounding box center [497, 183] width 15 height 8
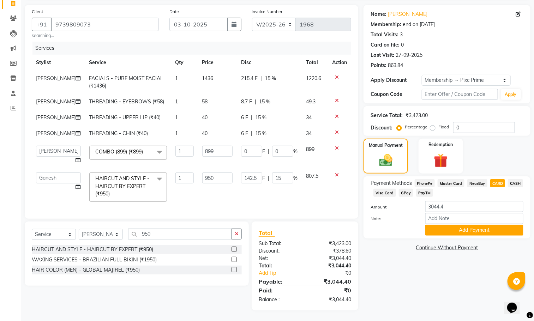
scroll to position [55, 0]
click at [484, 225] on button "Add Payment" at bounding box center [474, 230] width 98 height 11
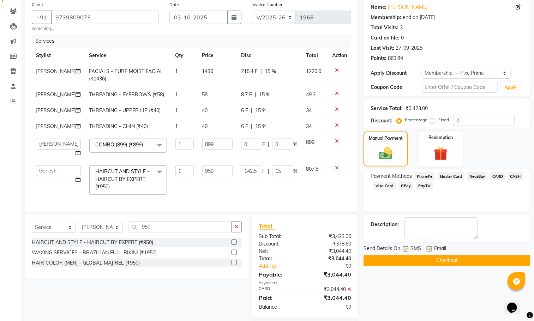
click at [481, 261] on button "Checkout" at bounding box center [446, 260] width 167 height 11
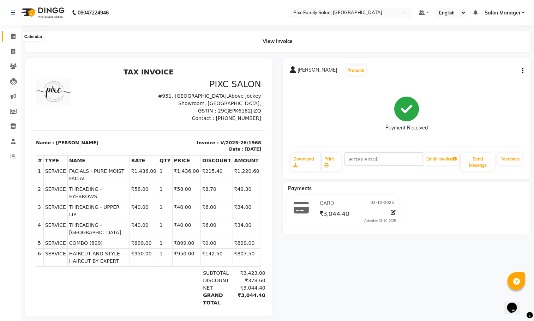
click at [13, 36] on icon at bounding box center [13, 36] width 5 height 5
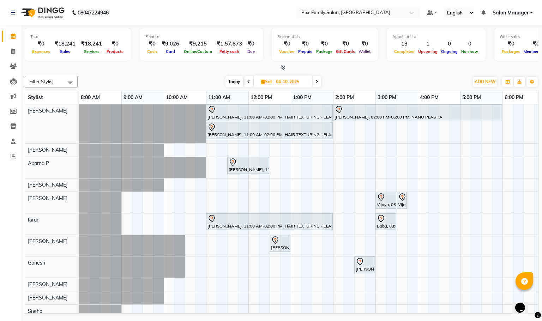
click at [318, 86] on span at bounding box center [317, 81] width 8 height 11
type input "05-10-2025"
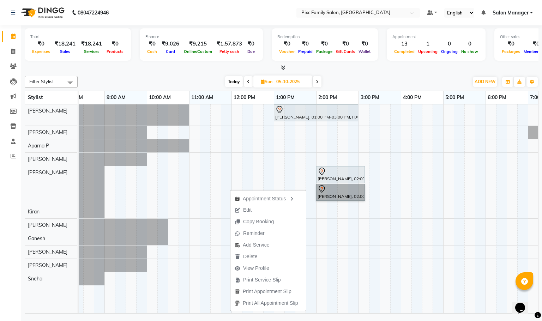
scroll to position [0, 66]
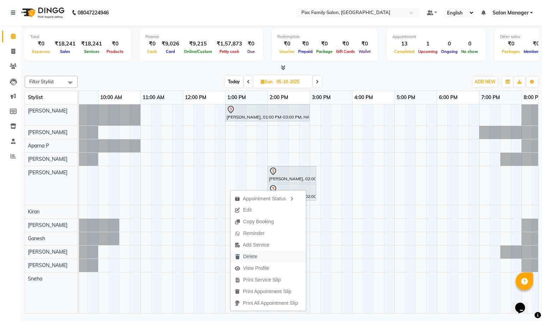
click at [273, 253] on button "Delete" at bounding box center [267, 257] width 75 height 12
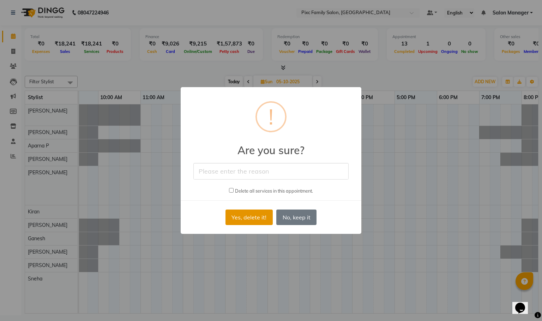
click at [264, 221] on button "Yes, delete it!" at bounding box center [248, 218] width 47 height 16
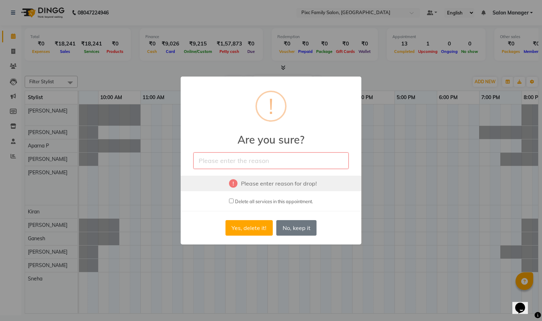
click at [216, 155] on input "text" at bounding box center [270, 160] width 155 height 17
type input "cancel"
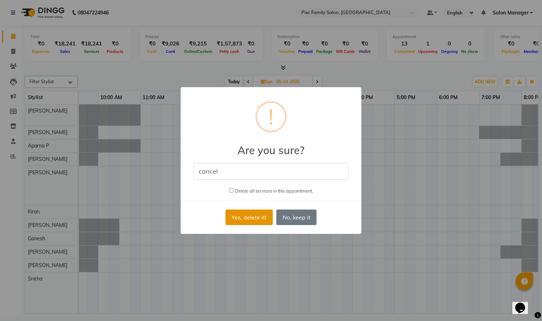
click at [250, 214] on button "Yes, delete it!" at bounding box center [248, 218] width 47 height 16
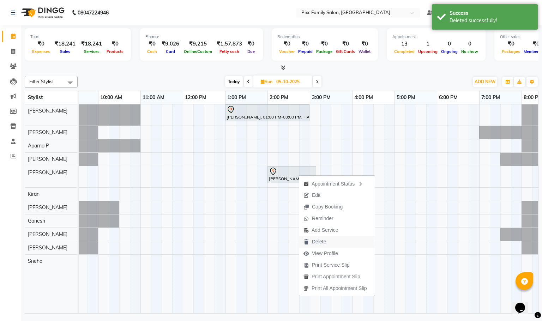
click at [319, 239] on span "Delete" at bounding box center [319, 241] width 14 height 7
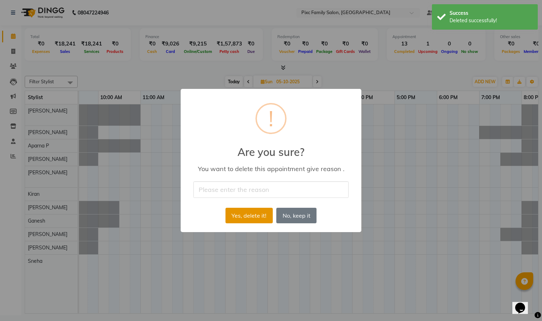
click at [244, 213] on button "Yes, delete it!" at bounding box center [248, 216] width 47 height 16
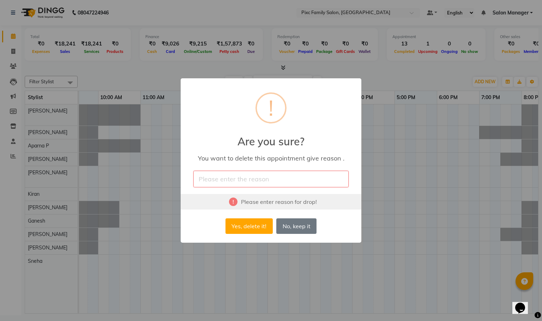
click at [241, 180] on input "text" at bounding box center [270, 179] width 155 height 17
type input "cancel"
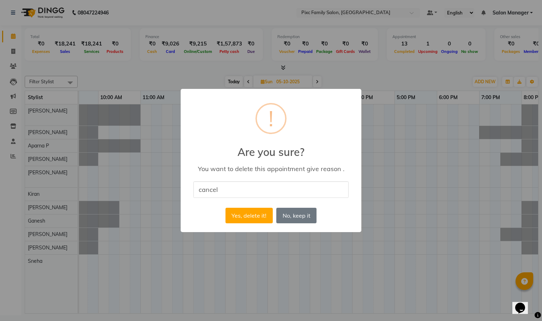
click at [236, 203] on div "× ! Are you sure? You want to delete this appointment give reason . cancel Plea…" at bounding box center [271, 160] width 181 height 143
click at [236, 217] on button "Yes, delete it!" at bounding box center [248, 216] width 47 height 16
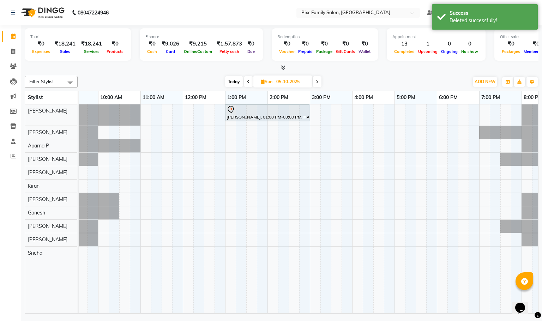
click at [238, 84] on span "Today" at bounding box center [234, 81] width 18 height 11
type input "03-10-2025"
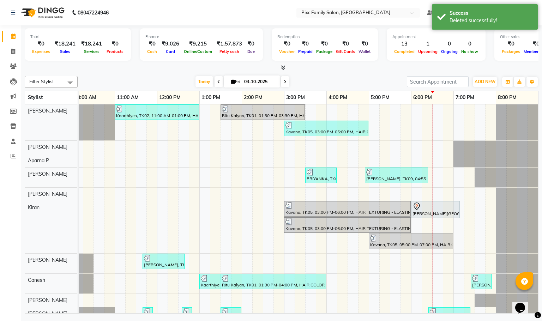
scroll to position [0, 0]
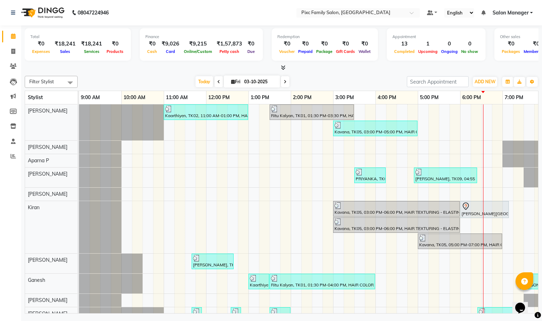
drag, startPoint x: 304, startPoint y: 314, endPoint x: 268, endPoint y: 314, distance: 36.0
click at [268, 314] on td "Kaarthiyen, TK02, 11:00 AM-01:00 PM, HAIR TEXTURING - LOREAL SMOOTHENING / STRA…" at bounding box center [308, 208] width 459 height 209
click at [314, 168] on div "Kaarthiyen, TK02, 11:00 AM-01:00 PM, HAIR TEXTURING - LOREAL SMOOTHENING / STRA…" at bounding box center [333, 225] width 508 height 243
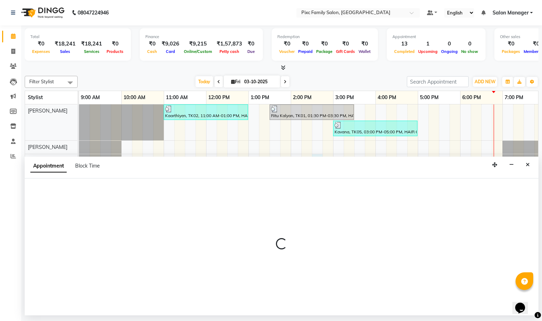
select select "39023"
select select "870"
select select "tentative"
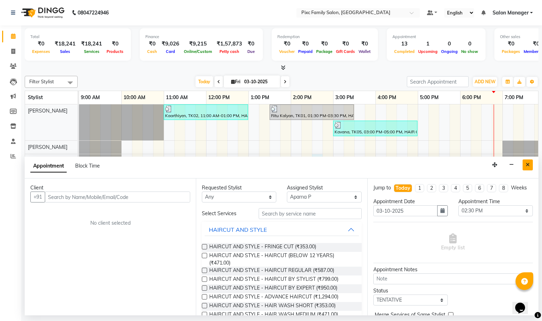
click at [523, 164] on button "Close" at bounding box center [527, 164] width 10 height 11
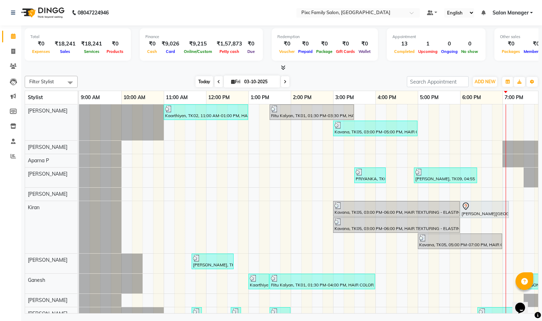
click at [197, 83] on span "Today" at bounding box center [204, 81] width 18 height 11
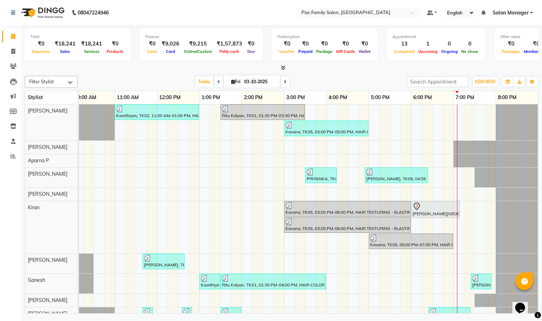
drag, startPoint x: 307, startPoint y: 207, endPoint x: 479, endPoint y: 193, distance: 172.1
click at [465, 198] on div "Kaarthiyen, TK02, 11:00 AM-01:00 PM, HAIR TEXTURING - LOREAL SMOOTHENING / STRA…" at bounding box center [284, 225] width 508 height 243
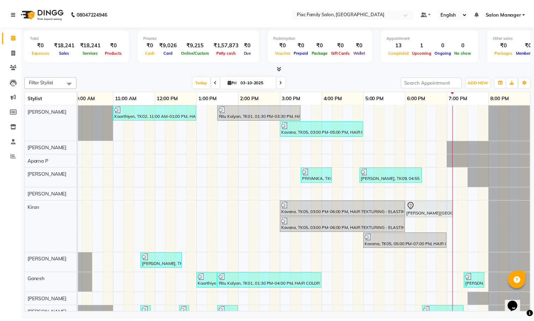
scroll to position [0, 0]
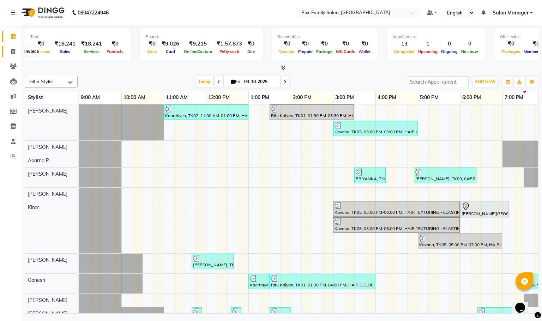
click at [13, 52] on icon at bounding box center [13, 51] width 4 height 5
select select "3509"
select select "service"
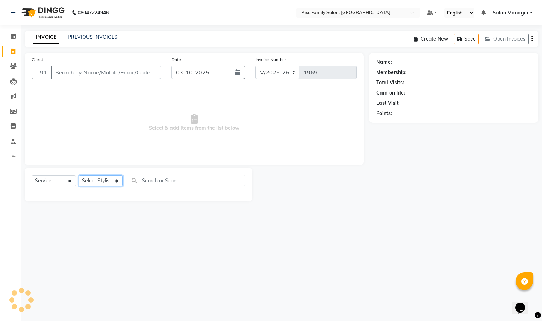
click at [94, 181] on select "Select Stylist [PERSON_NAME] [PERSON_NAME] [PERSON_NAME] Aparna P [PERSON_NAME]…" at bounding box center [101, 180] width 44 height 11
select select "16506"
click at [79, 176] on select "Select Stylist [PERSON_NAME] [PERSON_NAME] [PERSON_NAME] Aparna P [PERSON_NAME]…" at bounding box center [101, 180] width 44 height 11
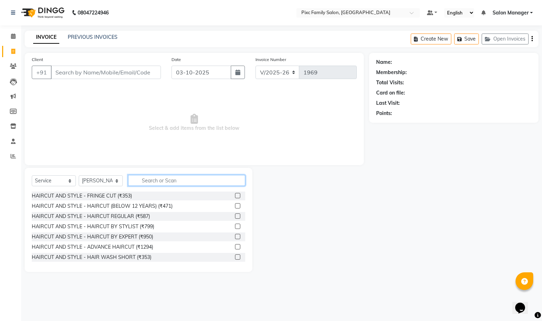
click at [147, 180] on input "text" at bounding box center [186, 180] width 117 height 11
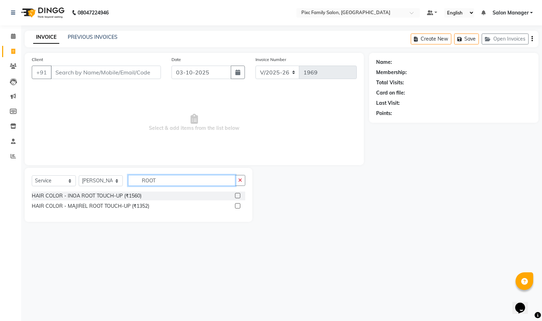
type input "ROOT"
click at [235, 194] on label at bounding box center [237, 195] width 5 height 5
click at [235, 194] on input "checkbox" at bounding box center [237, 196] width 5 height 5
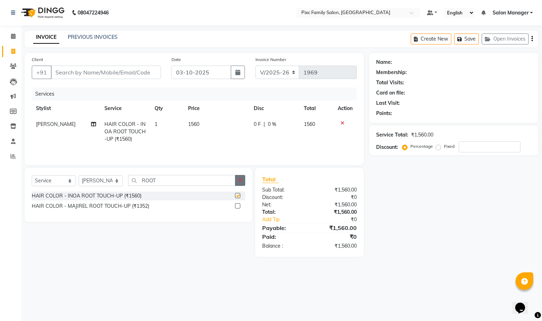
checkbox input "false"
click at [238, 183] on icon "button" at bounding box center [240, 180] width 4 height 5
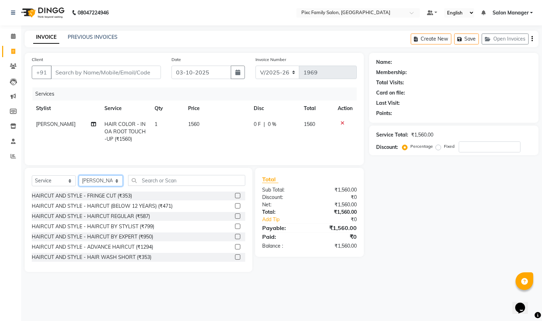
click at [108, 182] on select "Select Stylist [PERSON_NAME] [PERSON_NAME] [PERSON_NAME] Aparna P [PERSON_NAME]…" at bounding box center [101, 180] width 44 height 11
select select "91662"
click at [79, 178] on select "Select Stylist [PERSON_NAME] [PERSON_NAME] [PERSON_NAME] Aparna P [PERSON_NAME]…" at bounding box center [101, 180] width 44 height 11
click at [156, 182] on input "text" at bounding box center [186, 180] width 117 height 11
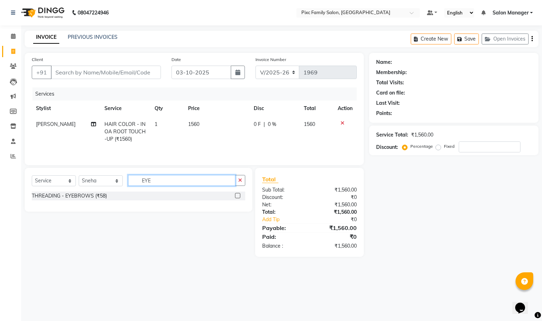
type input "EYE"
click at [238, 197] on label at bounding box center [237, 195] width 5 height 5
click at [238, 197] on input "checkbox" at bounding box center [237, 196] width 5 height 5
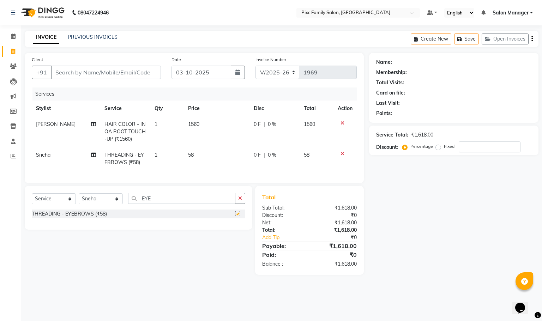
checkbox input "false"
click at [237, 204] on button "button" at bounding box center [240, 198] width 10 height 11
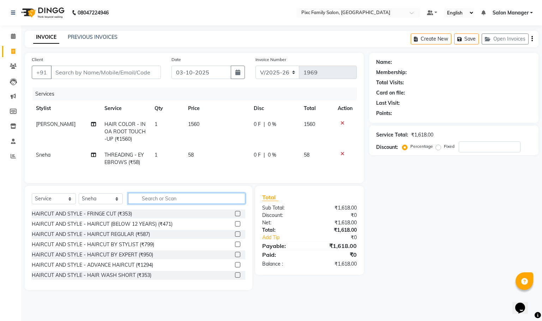
click at [217, 203] on input "text" at bounding box center [186, 198] width 117 height 11
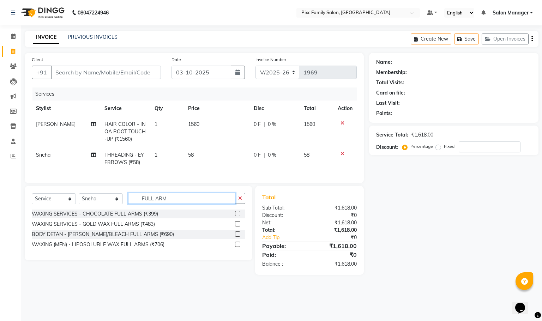
type input "FULL ARM"
click at [238, 216] on label at bounding box center [237, 213] width 5 height 5
click at [238, 216] on input "checkbox" at bounding box center [237, 214] width 5 height 5
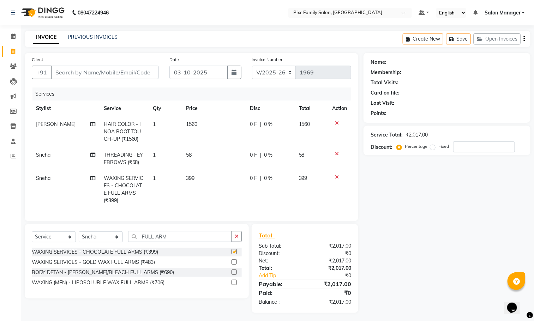
checkbox input "false"
click at [235, 239] on icon "button" at bounding box center [237, 236] width 4 height 5
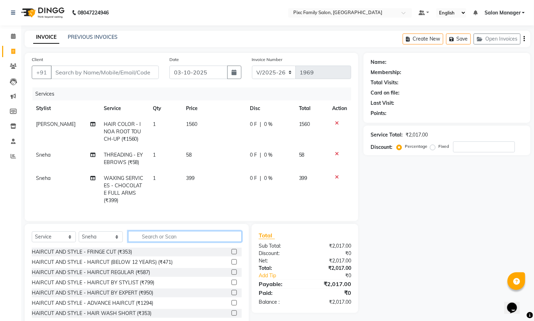
click at [213, 240] on input "text" at bounding box center [185, 236] width 114 height 11
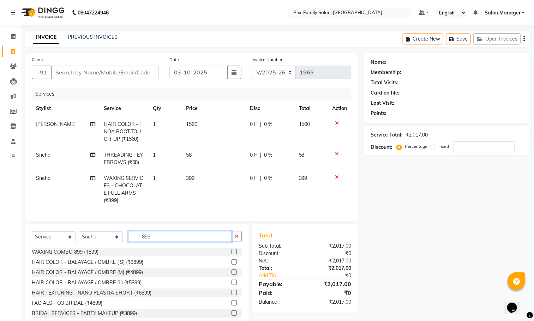
type input "899"
click at [231, 254] on label at bounding box center [233, 251] width 5 height 5
click at [231, 254] on input "checkbox" at bounding box center [233, 252] width 5 height 5
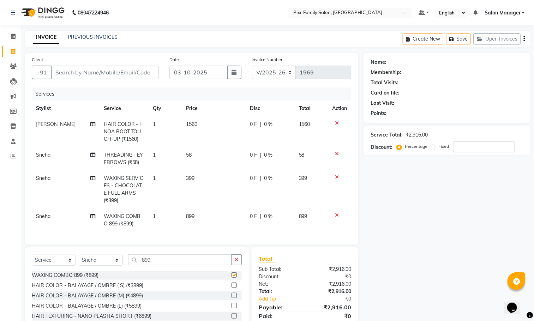
checkbox input "false"
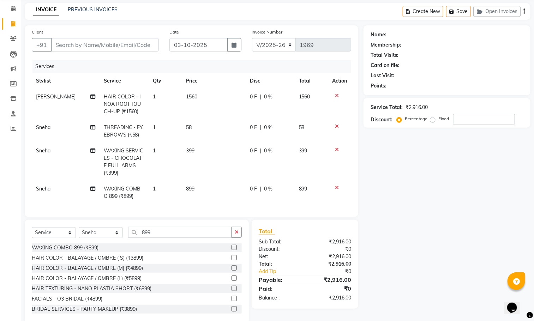
scroll to position [49, 0]
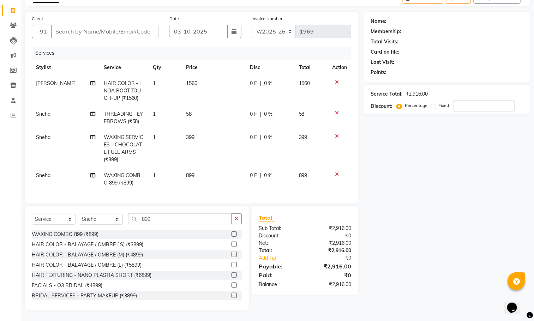
click at [338, 134] on icon at bounding box center [337, 136] width 4 height 5
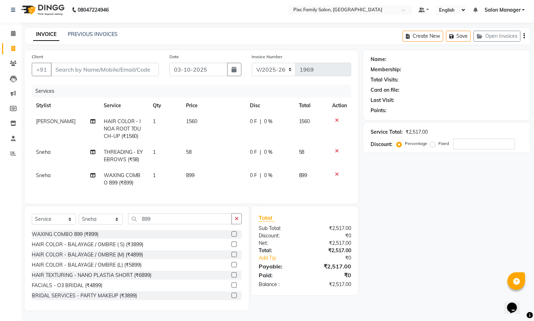
scroll to position [11, 0]
click at [441, 220] on div "Name: Membership: Total Visits: Card on file: Last Visit: Points: Service Total…" at bounding box center [449, 180] width 172 height 260
click at [129, 63] on input "Client" at bounding box center [105, 69] width 108 height 13
click at [98, 63] on input "Client" at bounding box center [105, 69] width 108 height 13
click at [264, 118] on span "0 %" at bounding box center [268, 121] width 8 height 7
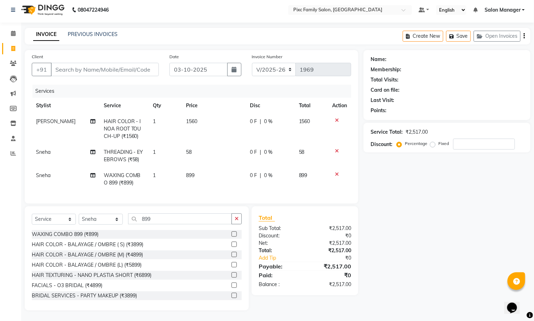
scroll to position [3, 0]
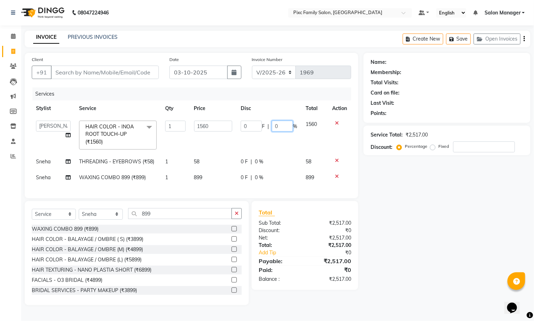
click at [280, 121] on input "0" at bounding box center [282, 126] width 21 height 11
type input "50"
click at [390, 205] on div "Name: Membership: Total Visits: Card on file: Last Visit: Points: Service Total…" at bounding box center [449, 179] width 172 height 252
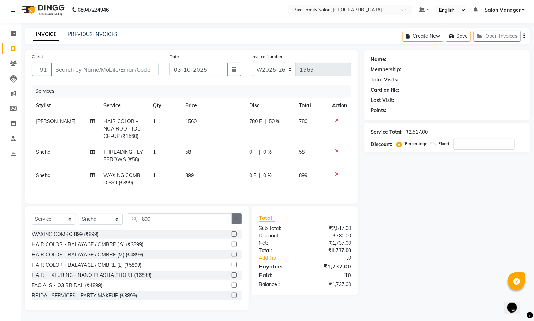
click at [240, 224] on button "button" at bounding box center [236, 218] width 10 height 11
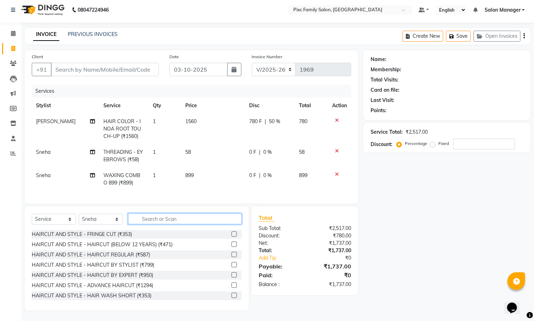
click at [214, 223] on input "text" at bounding box center [185, 218] width 114 height 11
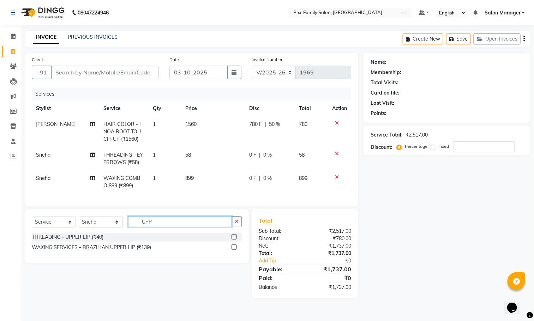
scroll to position [0, 0]
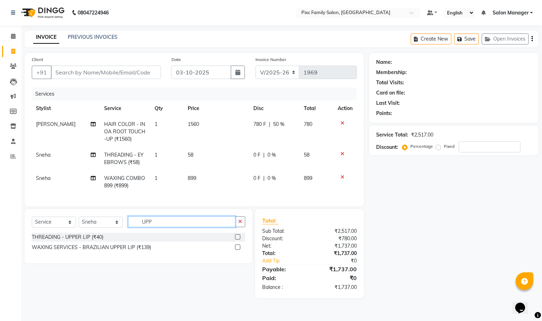
type input "UPP"
click at [237, 240] on label at bounding box center [237, 236] width 5 height 5
click at [237, 240] on input "checkbox" at bounding box center [237, 237] width 5 height 5
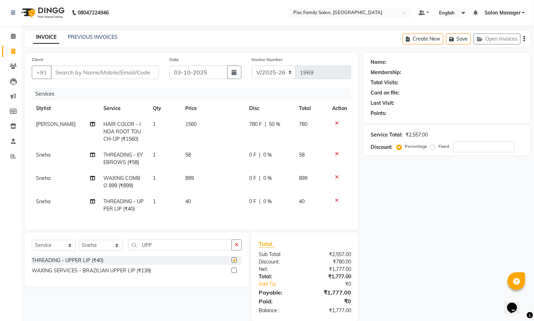
checkbox input "false"
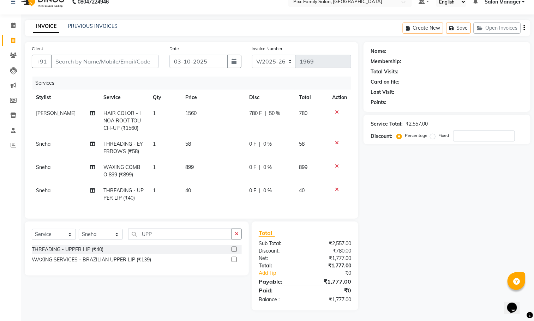
click at [461, 251] on div "Name: Membership: Total Visits: Card on file: Last Visit: Points: Service Total…" at bounding box center [449, 176] width 172 height 268
click at [92, 55] on input "Client" at bounding box center [105, 61] width 108 height 13
type input "9"
type input "0"
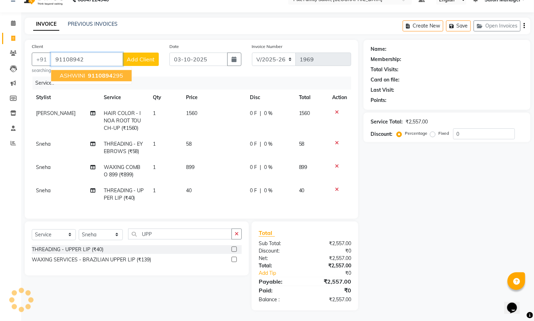
click at [98, 72] on span "9110894" at bounding box center [100, 75] width 25 height 7
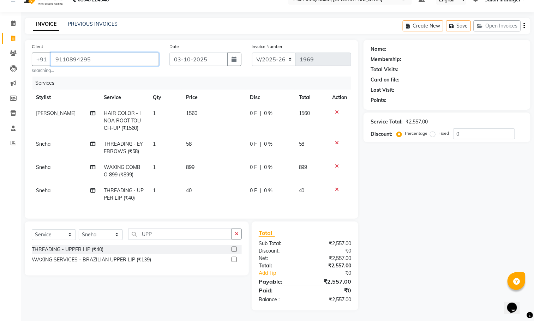
type input "9110894295"
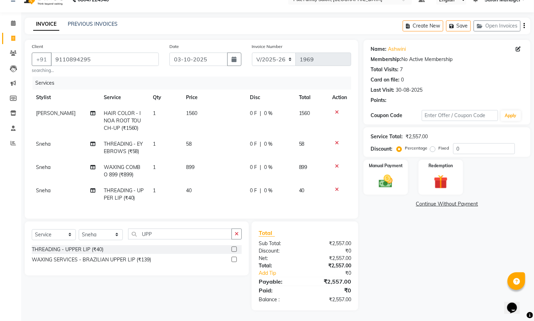
scroll to position [22, 0]
click at [264, 110] on span "0 %" at bounding box center [268, 113] width 8 height 7
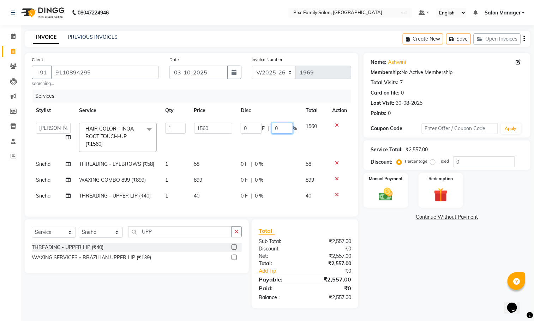
click at [286, 123] on input "0" at bounding box center [282, 128] width 21 height 11
type input "50"
click at [389, 275] on div "Name: Ashwini Membership: No Active Membership Total Visits: 7 Card on file: 0 …" at bounding box center [449, 180] width 172 height 255
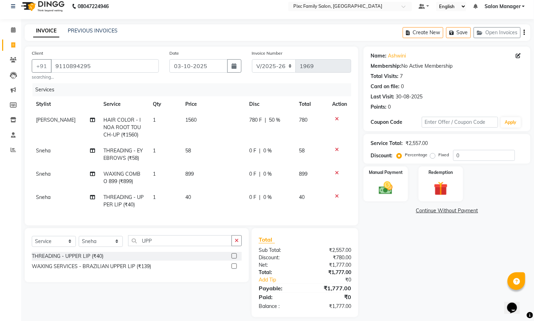
scroll to position [22, 0]
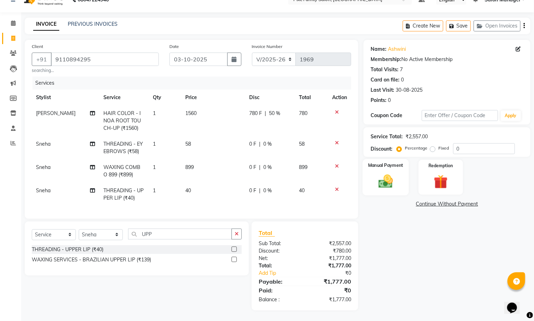
click at [383, 173] on img at bounding box center [386, 181] width 24 height 17
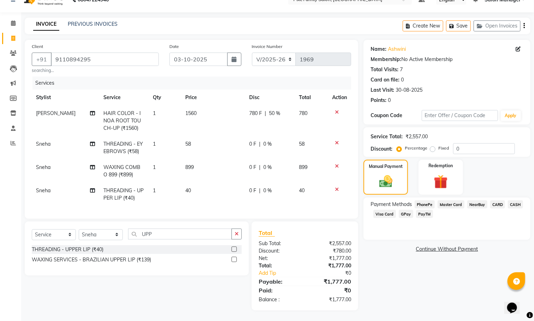
click at [422, 200] on span "PhonePe" at bounding box center [424, 204] width 20 height 8
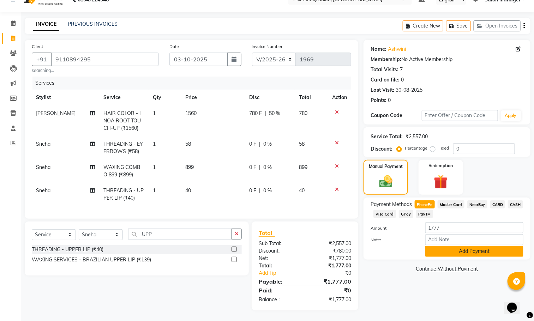
click at [447, 246] on button "Add Payment" at bounding box center [474, 251] width 98 height 11
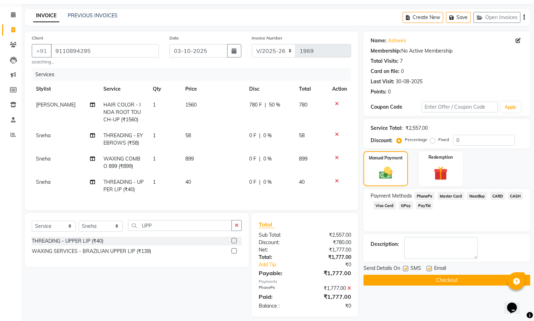
click at [429, 278] on button "Checkout" at bounding box center [446, 280] width 167 height 11
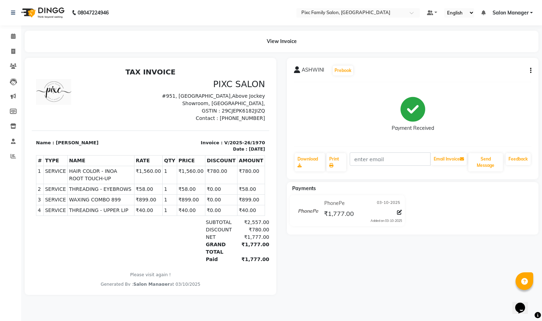
click at [529, 70] on button "button" at bounding box center [529, 70] width 4 height 7
click at [491, 73] on div "Edit Item Staff" at bounding box center [495, 74] width 48 height 9
select select
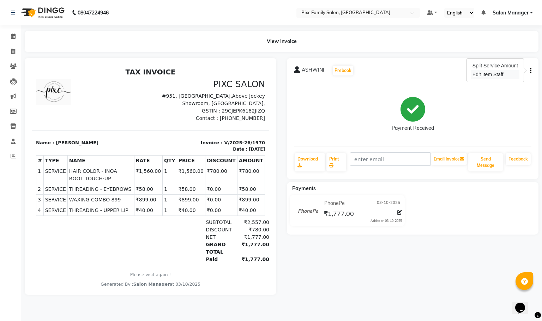
select select
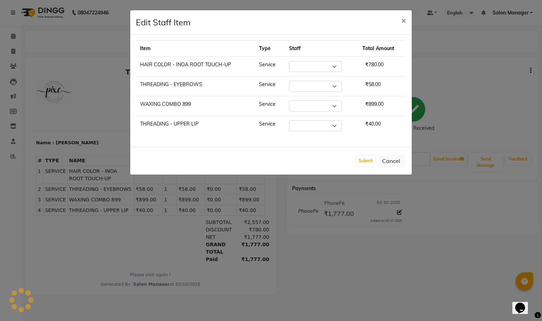
select select "16506"
select select "91662"
click at [403, 19] on span "×" at bounding box center [403, 20] width 5 height 11
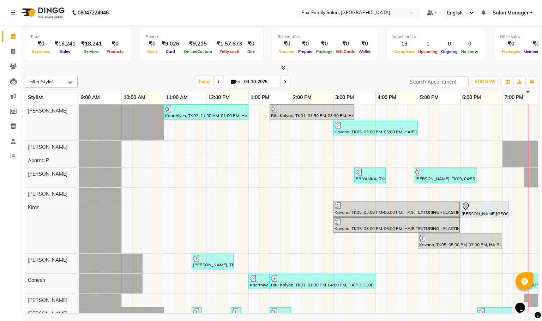
click at [283, 84] on span at bounding box center [285, 81] width 8 height 11
type input "04-10-2025"
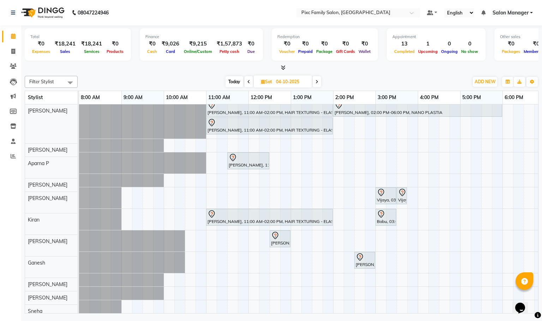
scroll to position [15, 0]
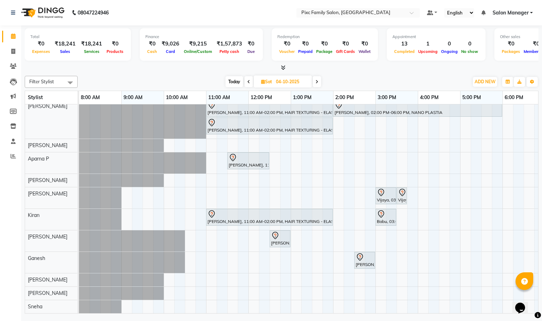
click at [176, 296] on div "[PERSON_NAME], 11:00 AM-02:00 PM, HAIR TEXTURING - ELASTIN / [MEDICAL_DATA] (L)…" at bounding box center [375, 206] width 593 height 213
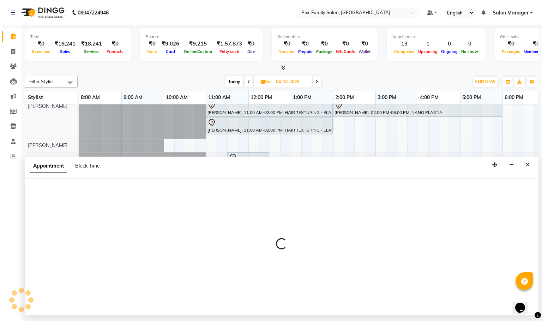
select select "91662"
select select "tentative"
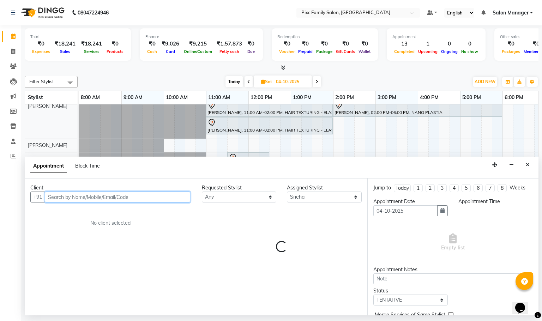
select select "615"
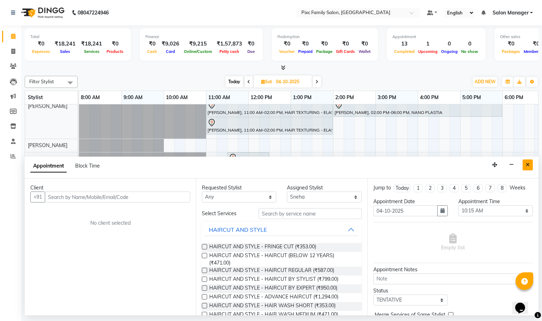
click at [527, 166] on icon "Close" at bounding box center [528, 164] width 4 height 5
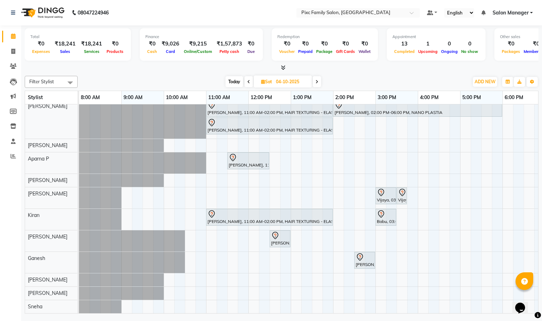
click at [233, 79] on span "Today" at bounding box center [234, 81] width 18 height 11
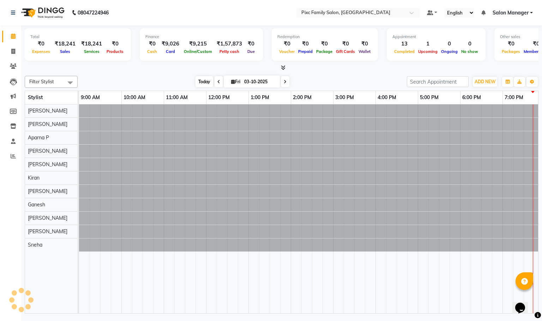
scroll to position [0, 57]
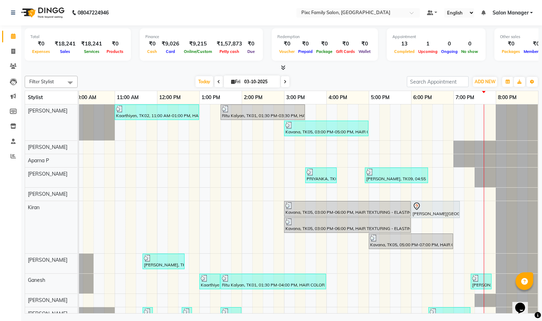
click at [284, 80] on icon at bounding box center [285, 82] width 3 height 4
type input "04-10-2025"
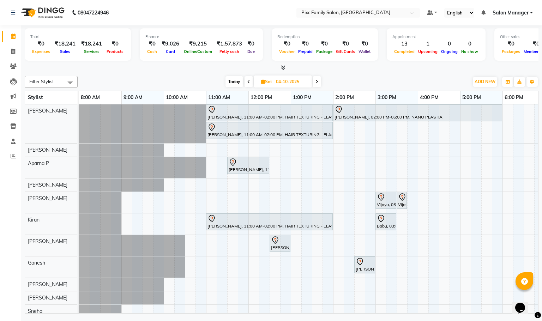
scroll to position [15, 0]
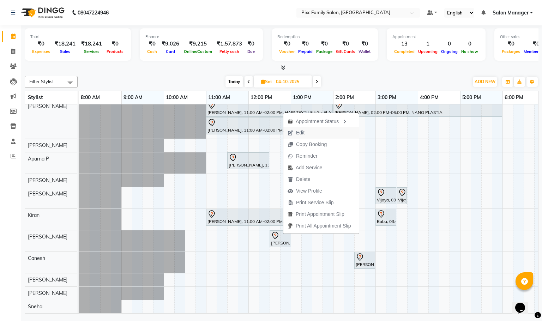
click at [311, 133] on button "Edit" at bounding box center [320, 133] width 75 height 12
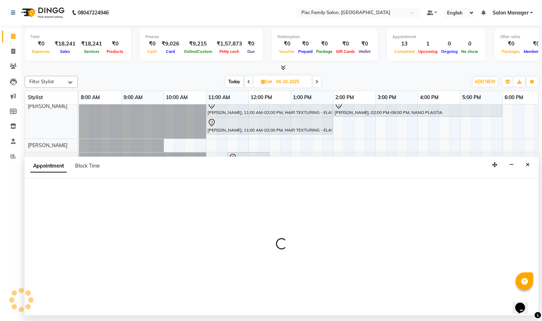
select select "tentative"
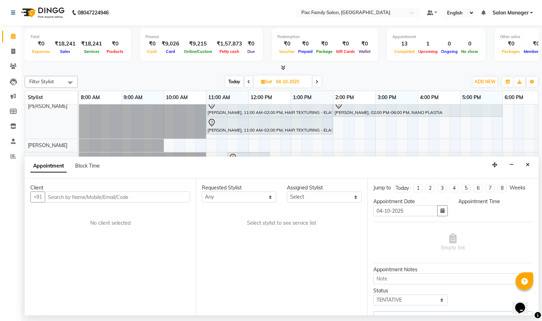
select select "16506"
select select "660"
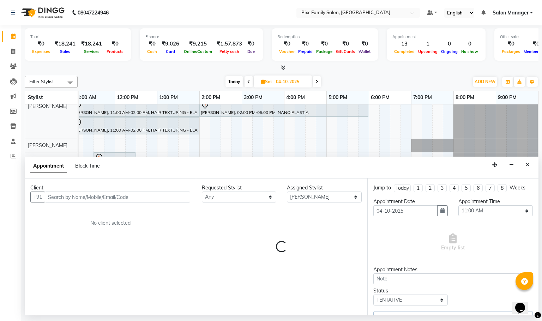
select select "1405"
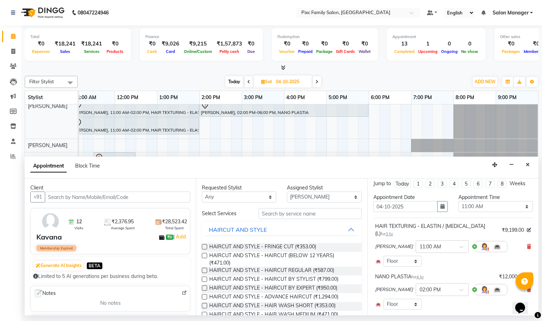
scroll to position [0, 0]
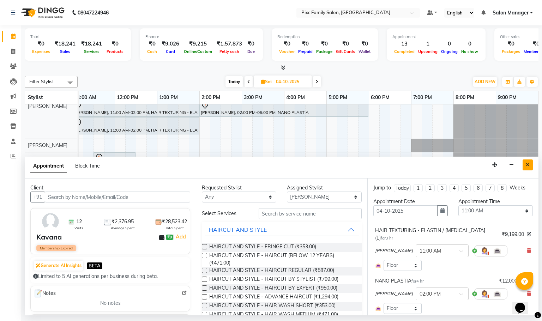
click at [527, 169] on button "Close" at bounding box center [527, 164] width 10 height 11
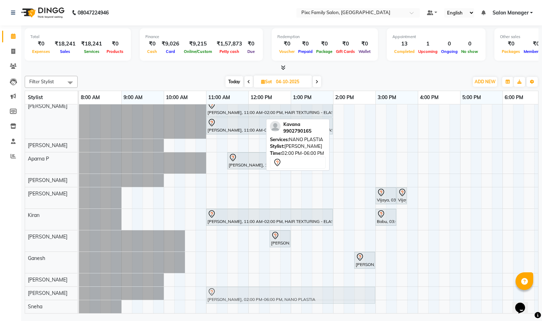
scroll to position [8, 0]
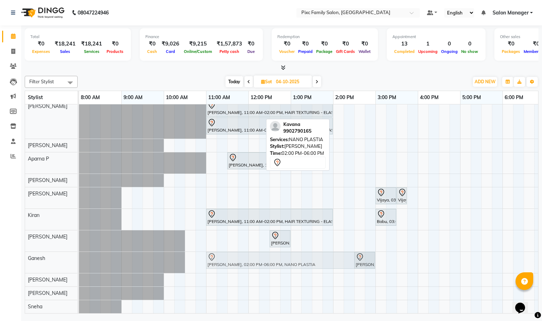
drag, startPoint x: 378, startPoint y: 144, endPoint x: 252, endPoint y: 262, distance: 171.9
click at [252, 262] on tbody "[PERSON_NAME], 11:00 AM-02:00 PM, HAIR TEXTURING - ELASTIN / [MEDICAL_DATA] (L)…" at bounding box center [375, 206] width 593 height 213
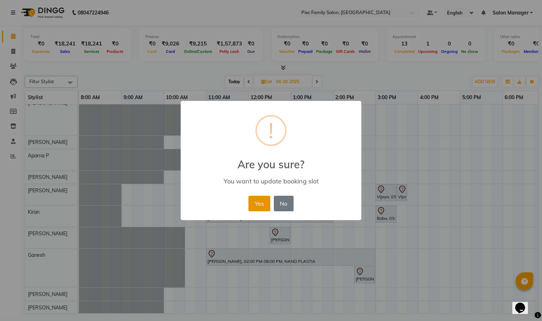
click at [253, 200] on button "Yes" at bounding box center [259, 204] width 22 height 16
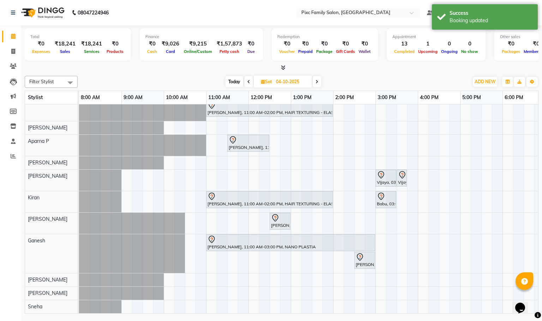
scroll to position [32, 0]
click at [236, 82] on span "Today" at bounding box center [234, 81] width 18 height 11
type input "03-10-2025"
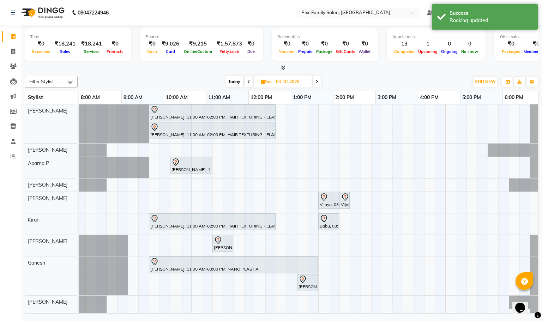
scroll to position [0, 0]
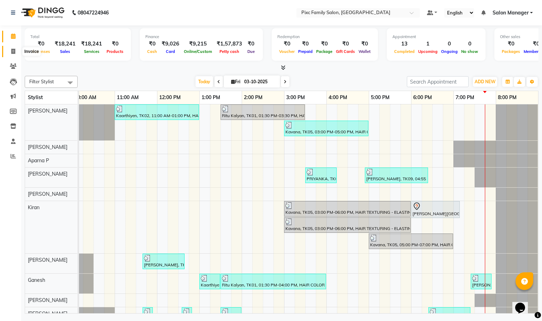
click at [12, 53] on icon at bounding box center [13, 51] width 4 height 5
select select "service"
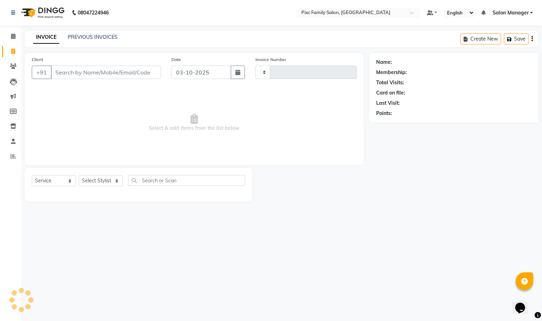
type input "1969"
select select "3509"
click at [77, 76] on input "Client" at bounding box center [106, 72] width 110 height 13
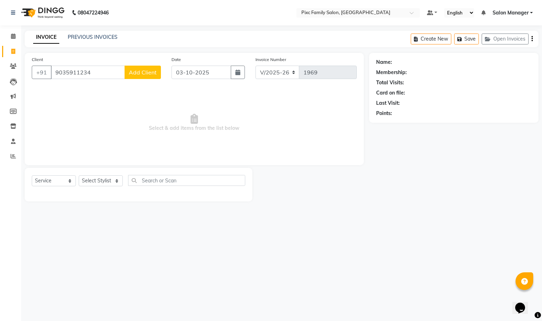
click at [109, 73] on input "9035911234" at bounding box center [88, 72] width 74 height 13
click at [113, 75] on input "9035911234" at bounding box center [88, 72] width 74 height 13
type input "9"
click at [108, 91] on span "93805829" at bounding box center [122, 88] width 28 height 7
type input "9380582926"
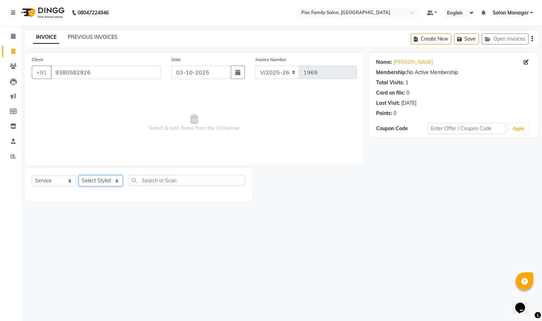
click at [105, 182] on select "Select Stylist [PERSON_NAME] [PERSON_NAME] [PERSON_NAME] Aparna P [PERSON_NAME]…" at bounding box center [101, 180] width 44 height 11
select select "66498"
click at [79, 176] on select "Select Stylist [PERSON_NAME] [PERSON_NAME] [PERSON_NAME] Aparna P [PERSON_NAME]…" at bounding box center [101, 180] width 44 height 11
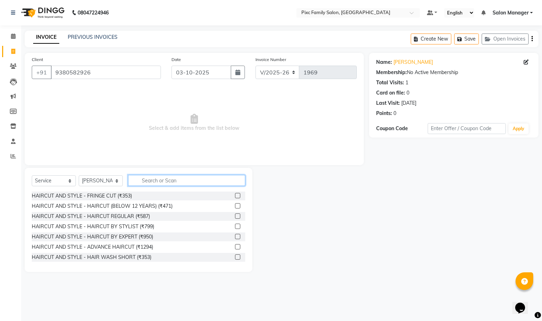
click at [156, 180] on input "text" at bounding box center [186, 180] width 117 height 11
click at [235, 237] on label at bounding box center [237, 236] width 5 height 5
click at [235, 237] on input "checkbox" at bounding box center [237, 237] width 5 height 5
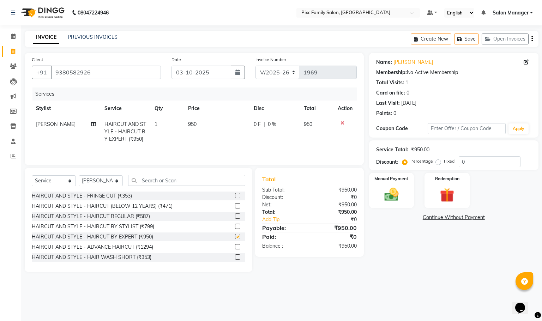
checkbox input "false"
click at [197, 180] on input "text" at bounding box center [186, 180] width 117 height 11
click at [103, 186] on select "Select Stylist [PERSON_NAME] [PERSON_NAME] [PERSON_NAME] Aparna P [PERSON_NAME]…" at bounding box center [101, 180] width 44 height 11
select select "66551"
click at [79, 178] on select "Select Stylist [PERSON_NAME] [PERSON_NAME] [PERSON_NAME] Aparna P [PERSON_NAME]…" at bounding box center [101, 180] width 44 height 11
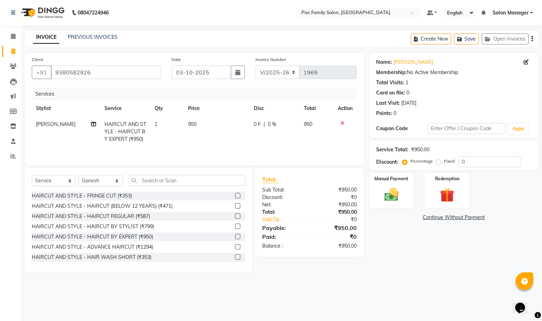
click at [235, 238] on label at bounding box center [237, 236] width 5 height 5
click at [235, 238] on input "checkbox" at bounding box center [237, 237] width 5 height 5
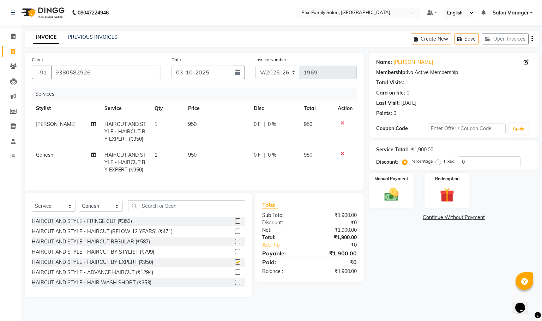
checkbox input "false"
click at [413, 266] on div "Name: [PERSON_NAME] Membership: No Active Membership Total Visits: 1 Card on fi…" at bounding box center [456, 175] width 175 height 244
click at [398, 192] on img at bounding box center [391, 194] width 24 height 17
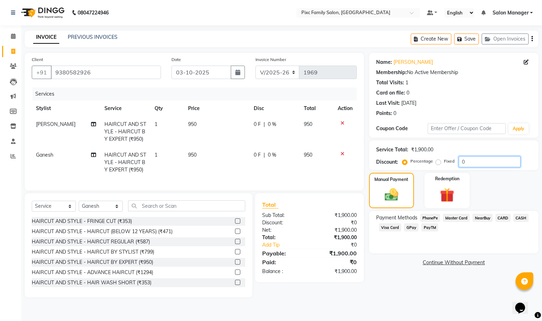
click at [474, 166] on input "0" at bounding box center [490, 161] width 62 height 11
type input "20"
click at [498, 186] on div "Manual Payment Redemption" at bounding box center [454, 190] width 180 height 35
click at [432, 216] on span "PhonePe" at bounding box center [430, 218] width 20 height 8
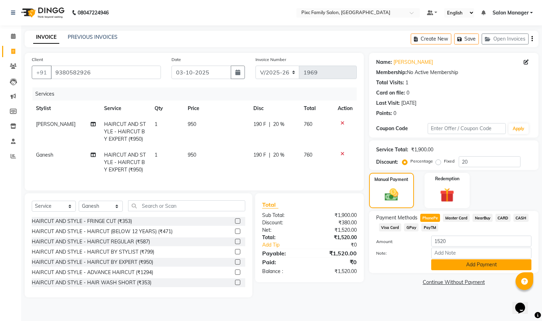
click at [470, 264] on button "Add Payment" at bounding box center [481, 264] width 100 height 11
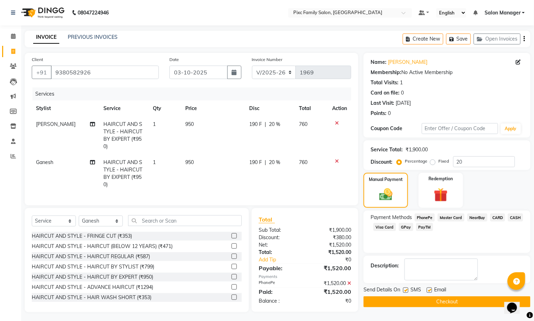
click at [424, 301] on button "Checkout" at bounding box center [446, 301] width 167 height 11
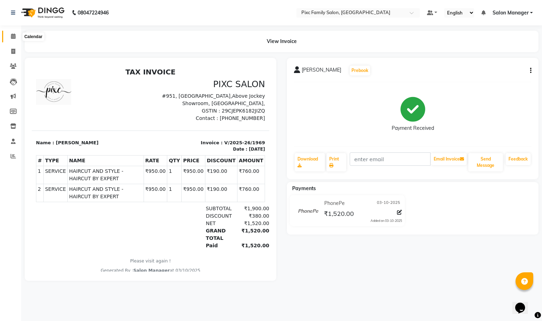
click at [12, 34] on icon at bounding box center [13, 36] width 5 height 5
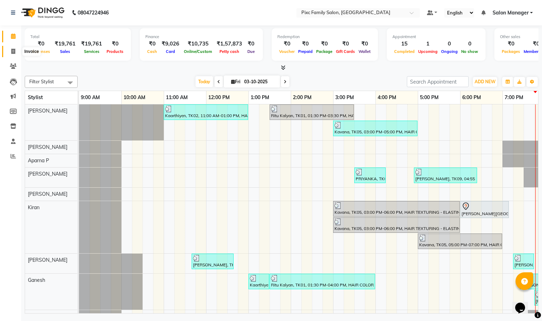
click at [12, 54] on span at bounding box center [13, 52] width 12 height 8
select select "service"
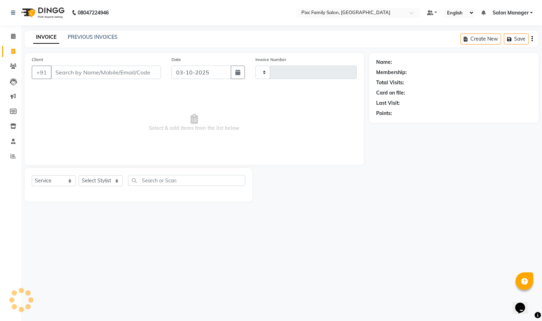
type input "1970"
select select "3509"
click at [96, 37] on link "PREVIOUS INVOICES" at bounding box center [93, 37] width 50 height 6
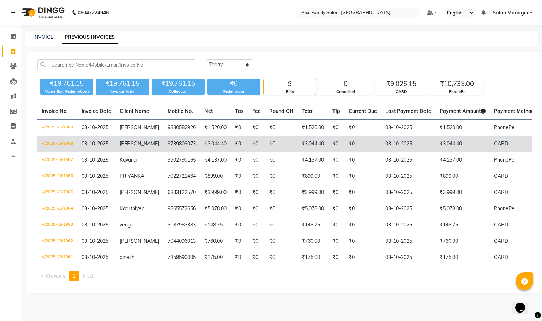
click at [163, 146] on td "9739809073" at bounding box center [181, 144] width 37 height 16
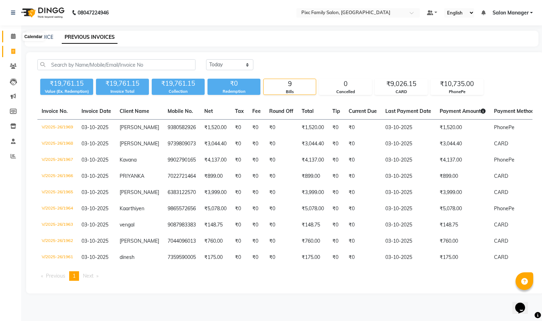
click at [11, 36] on icon at bounding box center [13, 36] width 5 height 5
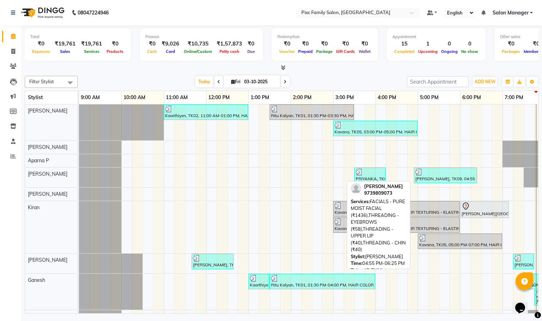
click at [454, 179] on div "[PERSON_NAME], TK09, 04:55 PM-06:25 PM, FACIALS - PURE MOIST FACIAL (₹1436),THR…" at bounding box center [445, 175] width 62 height 13
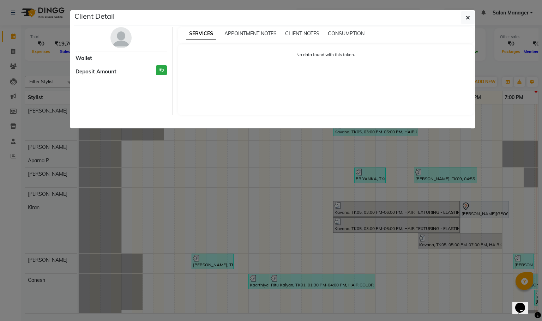
select select "3"
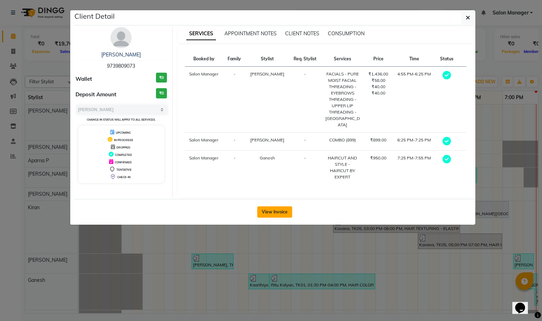
click at [276, 206] on button "View Invoice" at bounding box center [274, 211] width 35 height 11
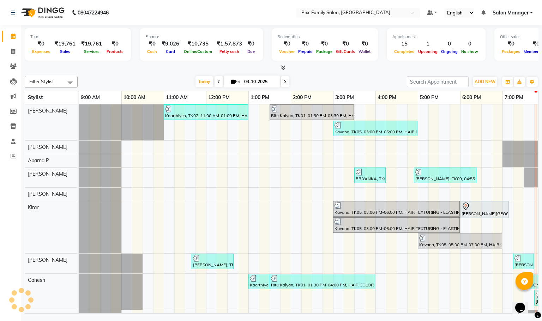
scroll to position [0, 49]
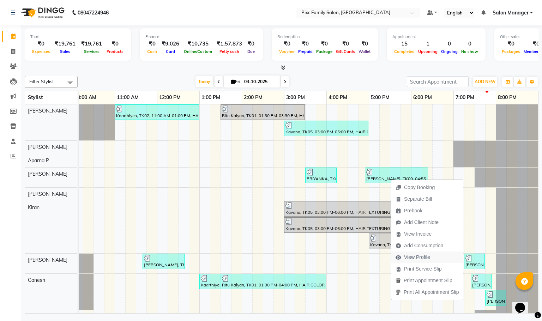
click at [424, 260] on span "View Profile" at bounding box center [417, 257] width 26 height 7
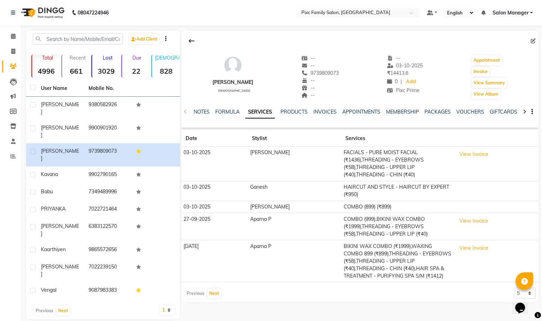
drag, startPoint x: 303, startPoint y: 74, endPoint x: 341, endPoint y: 71, distance: 38.2
click at [341, 71] on div "[PERSON_NAME] [DEMOGRAPHIC_DATA] -- -- 9739809073 -- -- -- -- [DATE] ₹ 14413.6 …" at bounding box center [359, 74] width 357 height 52
copy span "9739809073"
click at [14, 37] on icon at bounding box center [13, 36] width 5 height 5
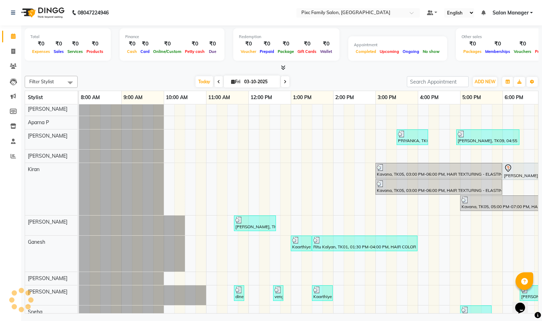
scroll to position [60, 0]
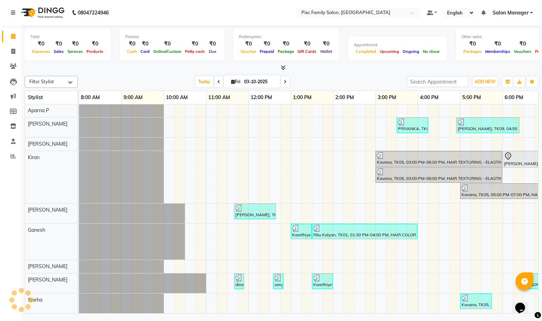
click at [285, 83] on span at bounding box center [285, 81] width 8 height 11
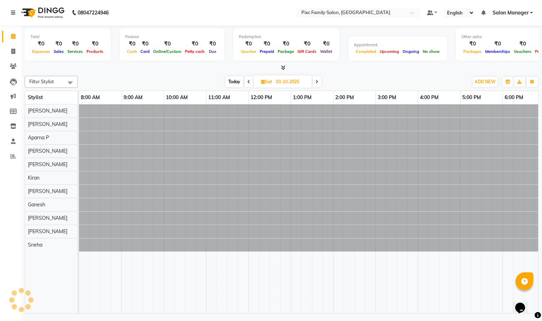
type input "04-10-2025"
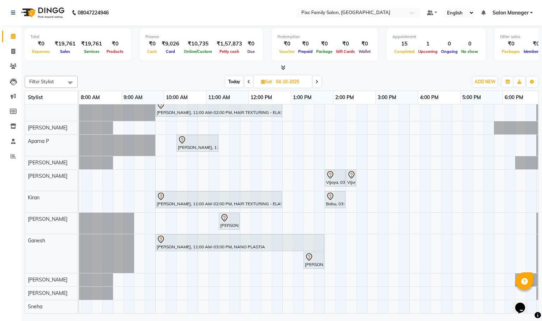
scroll to position [32, 0]
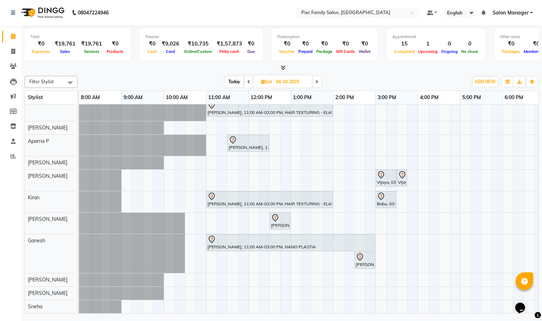
click at [165, 300] on div "[PERSON_NAME], 11:00 AM-02:00 PM, HAIR TEXTURING - ELASTIN / [MEDICAL_DATA] (L)…" at bounding box center [375, 197] width 593 height 231
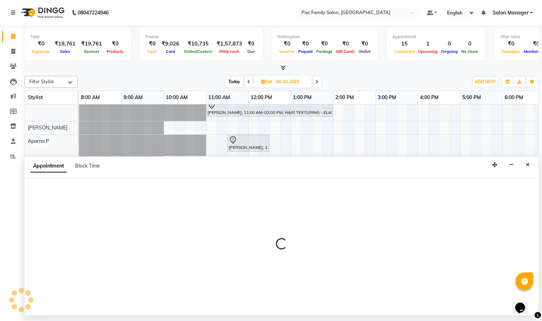
select select "91662"
select select "tentative"
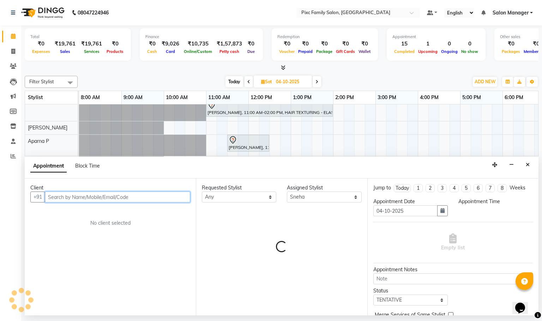
select select "600"
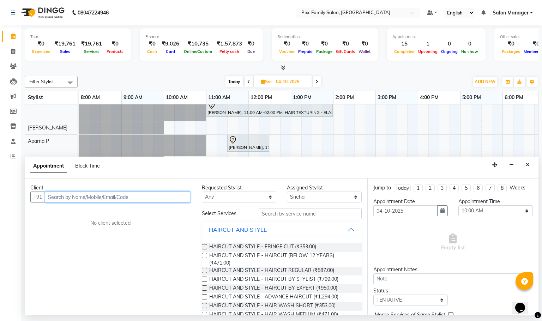
click at [137, 197] on input "text" at bounding box center [117, 197] width 145 height 11
paste input "9739809073"
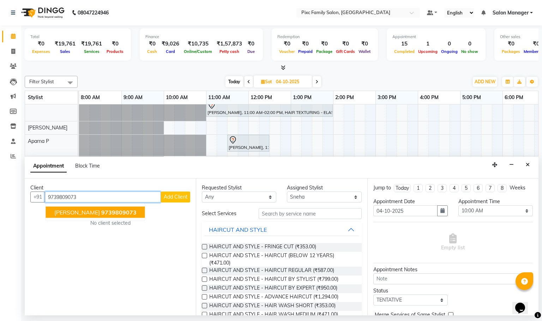
click at [113, 216] on span "9739809073" at bounding box center [118, 212] width 35 height 7
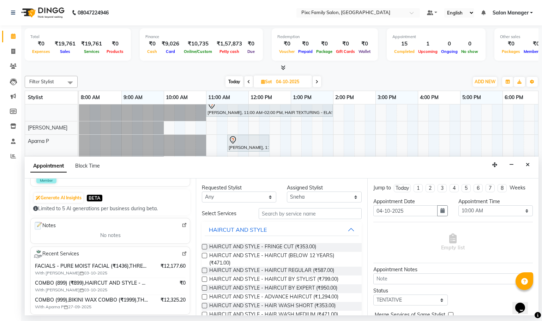
scroll to position [159, 0]
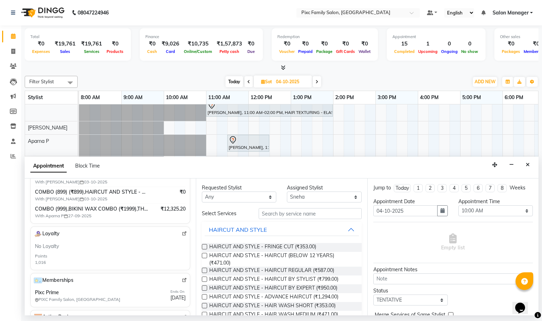
type input "9739809073"
click at [287, 213] on input "text" at bounding box center [310, 213] width 103 height 11
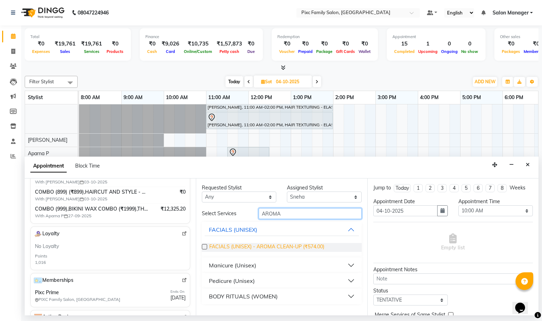
scroll to position [0, 0]
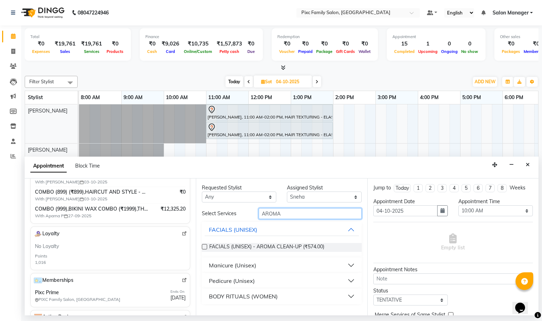
type input "AROMA"
click at [205, 246] on label at bounding box center [204, 246] width 5 height 5
click at [205, 246] on input "checkbox" at bounding box center [204, 247] width 5 height 5
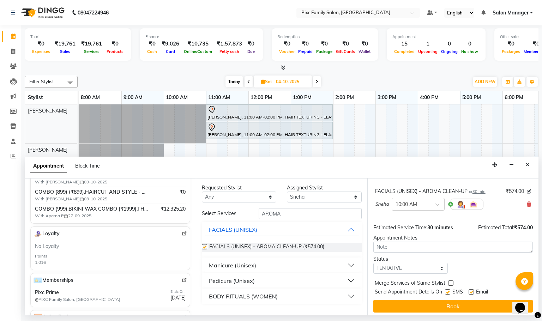
checkbox input "false"
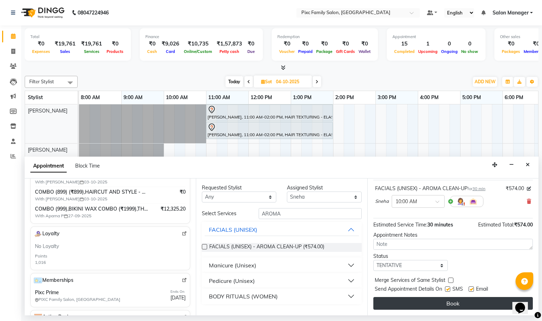
click at [452, 301] on button "Book" at bounding box center [452, 303] width 159 height 13
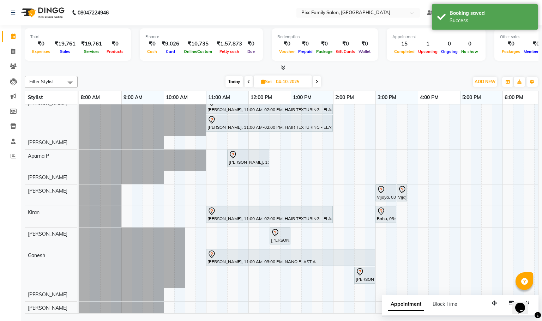
scroll to position [0, 0]
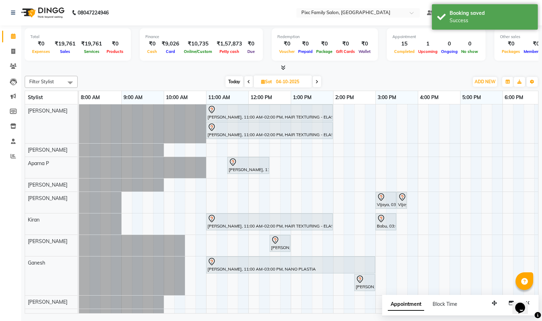
click at [233, 85] on span "Today" at bounding box center [234, 81] width 18 height 11
type input "03-10-2025"
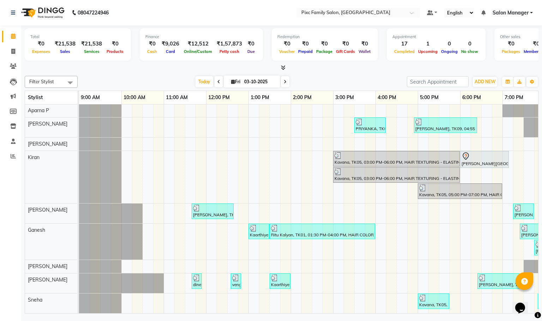
click at [140, 78] on div "Today Fri 03-10-2025" at bounding box center [242, 82] width 322 height 11
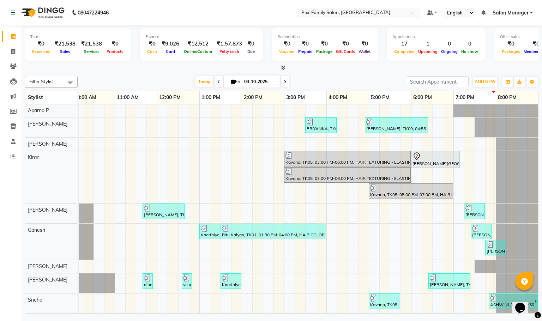
click at [153, 65] on div at bounding box center [282, 67] width 514 height 7
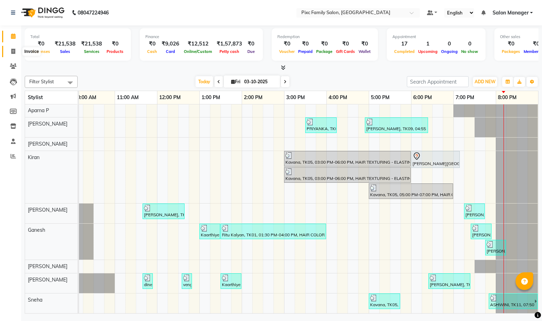
click at [14, 49] on icon at bounding box center [13, 51] width 4 height 5
select select "3509"
select select "service"
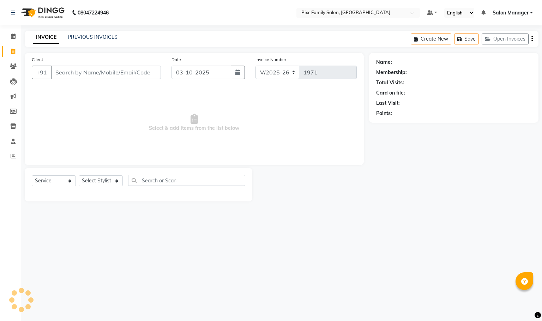
click at [86, 73] on input "Client" at bounding box center [106, 72] width 110 height 13
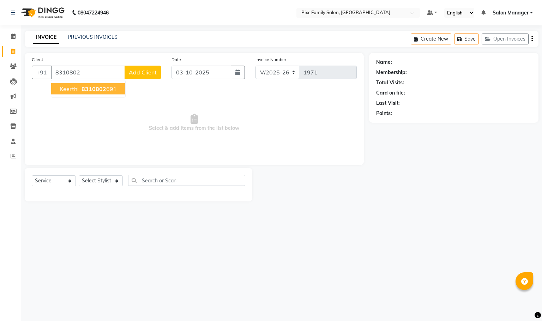
click at [78, 88] on button "Keerthi 8310802 691" at bounding box center [88, 88] width 74 height 11
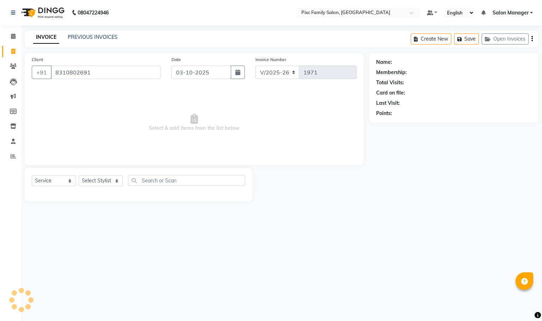
type input "8310802691"
click at [94, 178] on select "Select Stylist [PERSON_NAME] [PERSON_NAME] [PERSON_NAME] Aparna P [PERSON_NAME]…" at bounding box center [101, 180] width 44 height 11
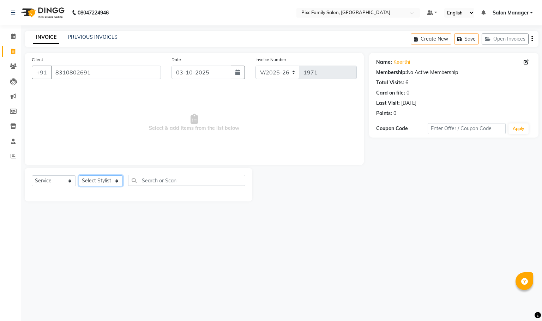
select select "16506"
click at [79, 176] on select "Select Stylist [PERSON_NAME] [PERSON_NAME] [PERSON_NAME] Aparna P [PERSON_NAME]…" at bounding box center [101, 180] width 44 height 11
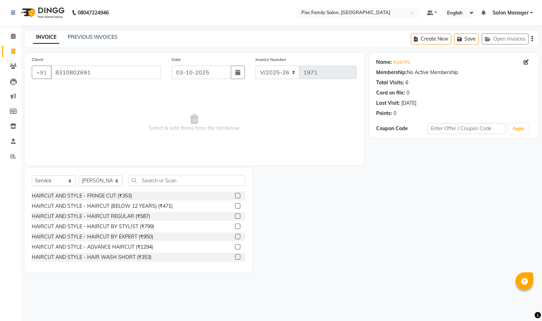
click at [235, 216] on label at bounding box center [237, 215] width 5 height 5
click at [235, 216] on input "checkbox" at bounding box center [237, 216] width 5 height 5
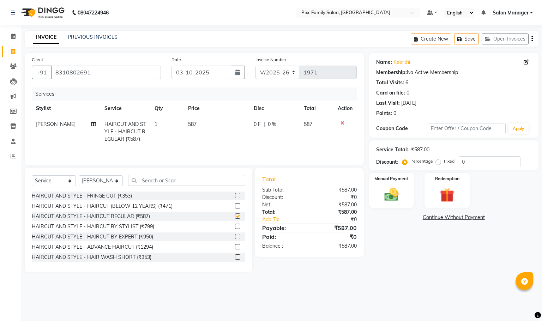
checkbox input "false"
click at [106, 183] on select "Select Stylist [PERSON_NAME] [PERSON_NAME] [PERSON_NAME] Aparna P [PERSON_NAME]…" at bounding box center [101, 180] width 44 height 11
select select "90556"
click at [79, 178] on select "Select Stylist [PERSON_NAME] [PERSON_NAME] [PERSON_NAME] Aparna P [PERSON_NAME]…" at bounding box center [101, 180] width 44 height 11
click at [151, 182] on input "text" at bounding box center [186, 180] width 117 height 11
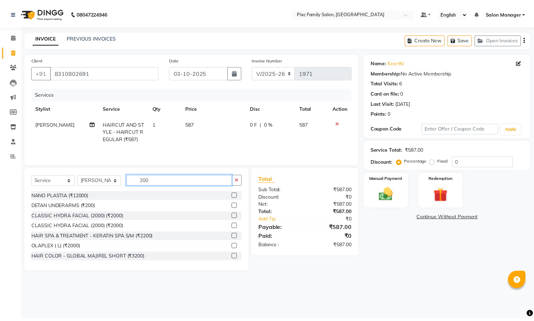
scroll to position [52, 0]
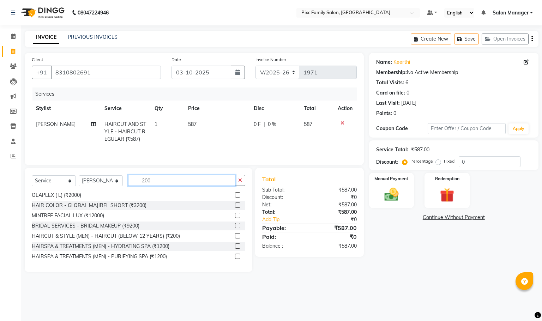
type input "200"
click at [235, 237] on label at bounding box center [237, 235] width 5 height 5
click at [235, 237] on input "checkbox" at bounding box center [237, 236] width 5 height 5
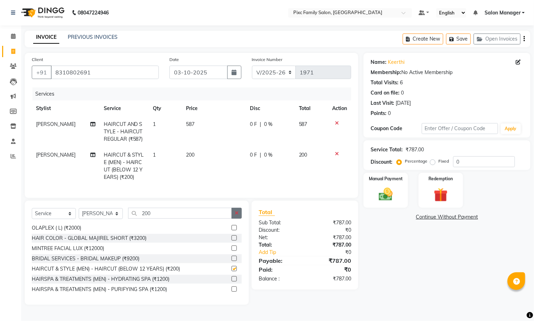
checkbox input "false"
click at [236, 216] on icon "button" at bounding box center [237, 213] width 4 height 5
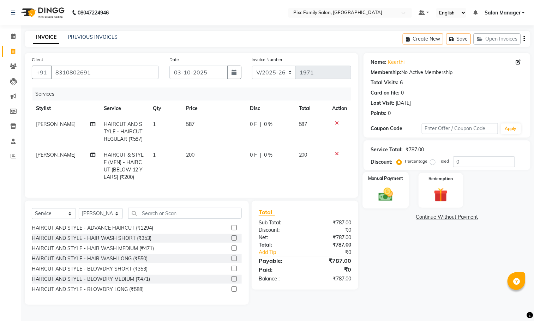
click at [387, 195] on img at bounding box center [386, 194] width 24 height 17
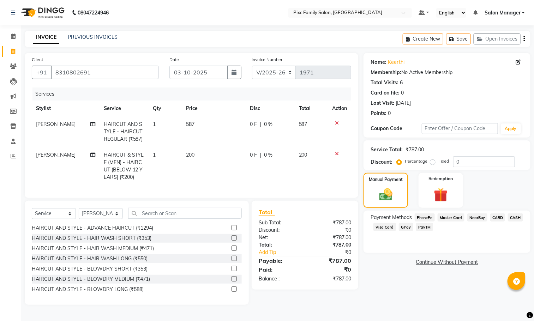
click at [497, 216] on span "CARD" at bounding box center [497, 217] width 15 height 8
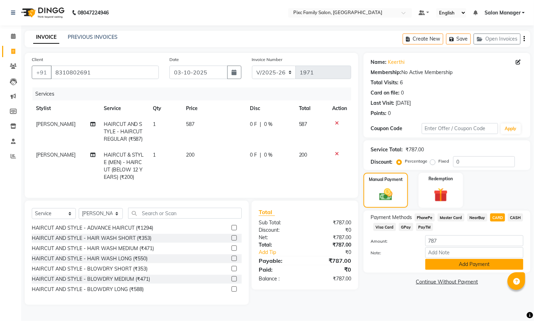
click at [477, 267] on button "Add Payment" at bounding box center [474, 264] width 98 height 11
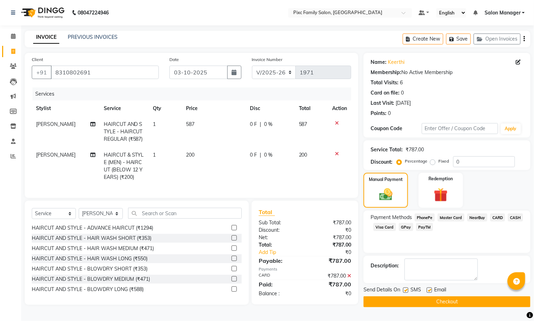
scroll to position [2, 0]
click at [460, 301] on button "Checkout" at bounding box center [446, 301] width 167 height 11
